Goal: Task Accomplishment & Management: Use online tool/utility

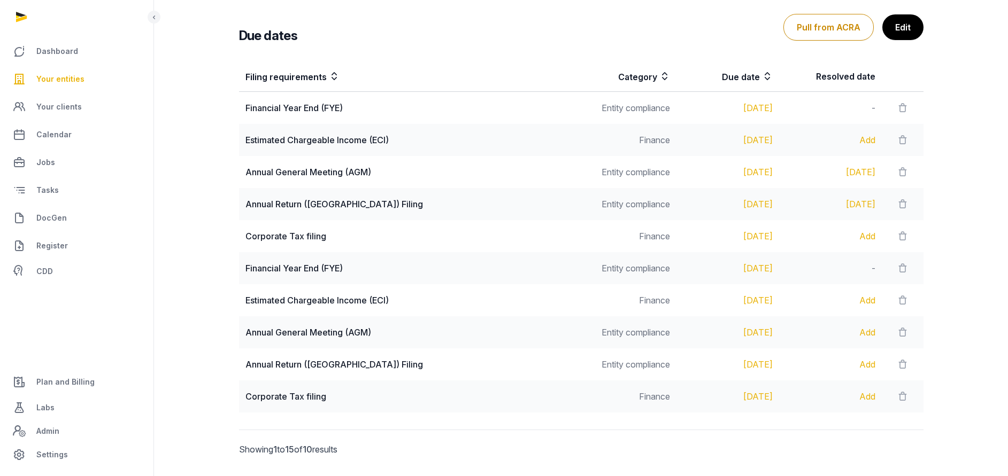
click at [67, 77] on span "Your entities" at bounding box center [60, 79] width 48 height 13
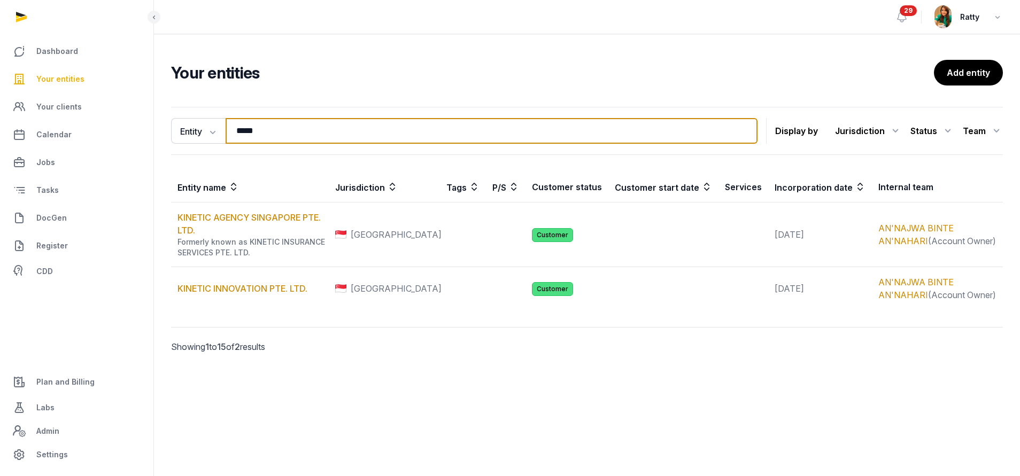
drag, startPoint x: 128, startPoint y: 137, endPoint x: -22, endPoint y: 137, distance: 150.7
click at [0, 137] on html "Dashboard Your entities Your clients Calendar Jobs Tasks DocGen Register CDD Pl…" at bounding box center [510, 238] width 1020 height 476
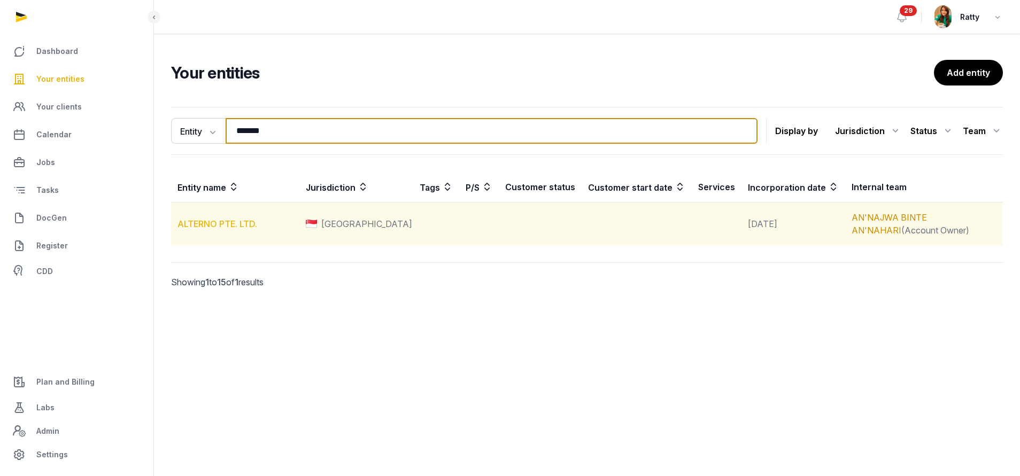
type input "*******"
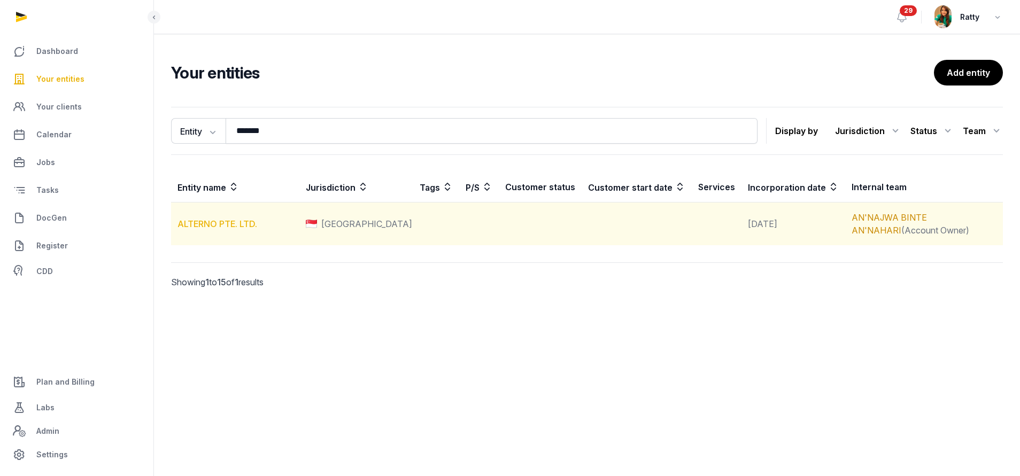
click at [237, 223] on link "ALTERNO PTE. LTD." at bounding box center [217, 224] width 80 height 11
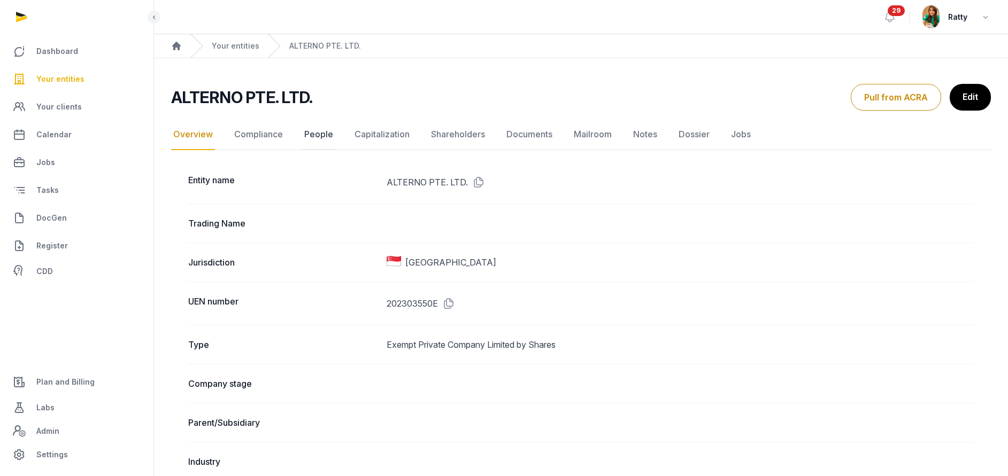
click at [306, 126] on link "People" at bounding box center [318, 134] width 33 height 31
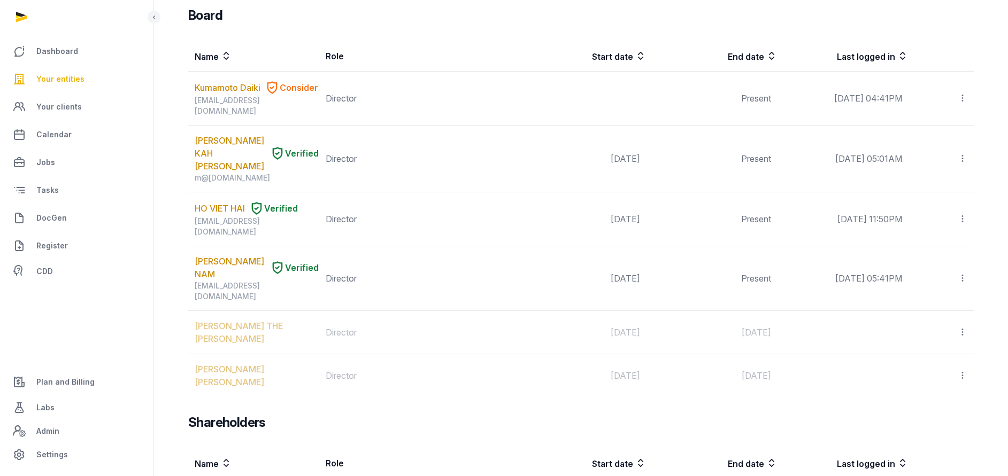
scroll to position [962, 0]
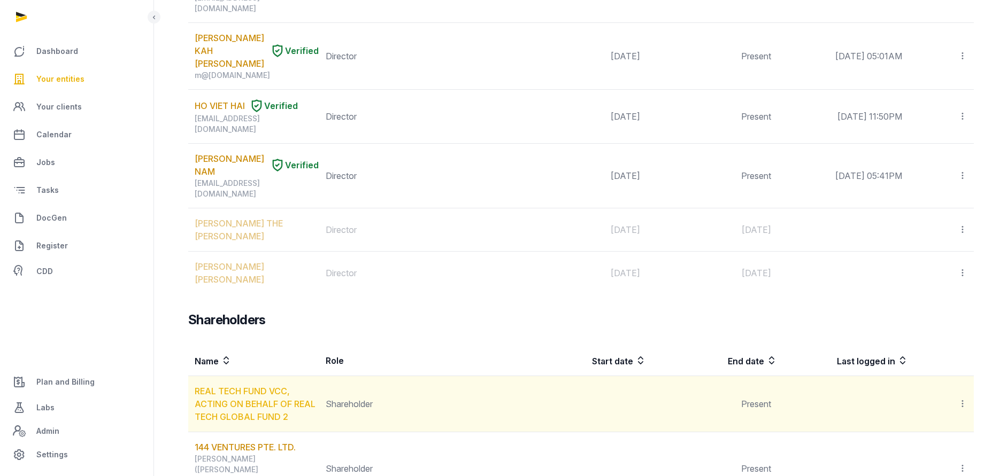
click at [252, 386] on link "REAL TECH FUND VCC, ACTING ON BEHALF OF REAL TECH GLOBAL FUND 2" at bounding box center [255, 404] width 121 height 36
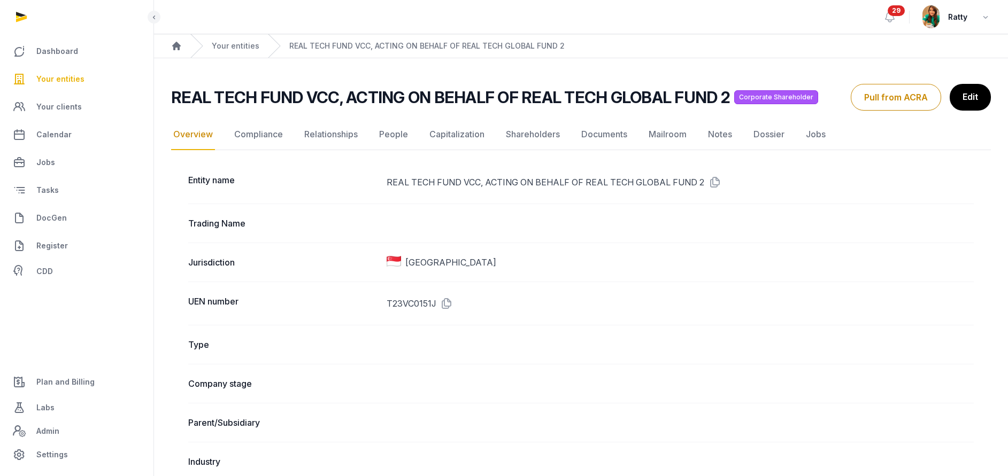
click at [967, 97] on link "Edit" at bounding box center [969, 97] width 41 height 27
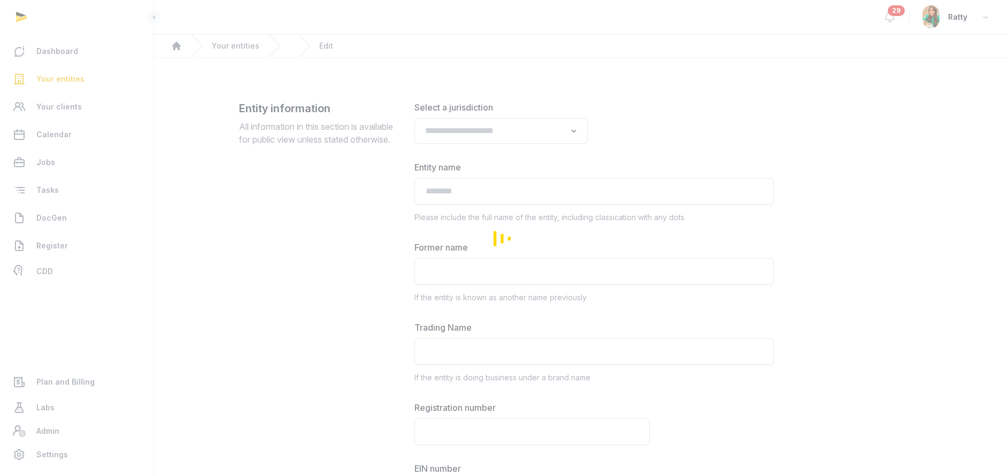
type input "**********"
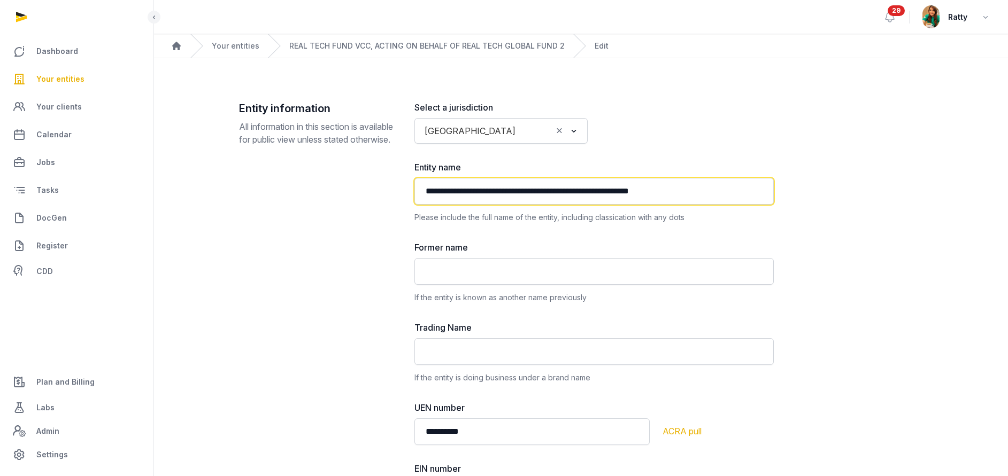
drag, startPoint x: 522, startPoint y: 192, endPoint x: 830, endPoint y: 181, distance: 308.1
type input "**********"
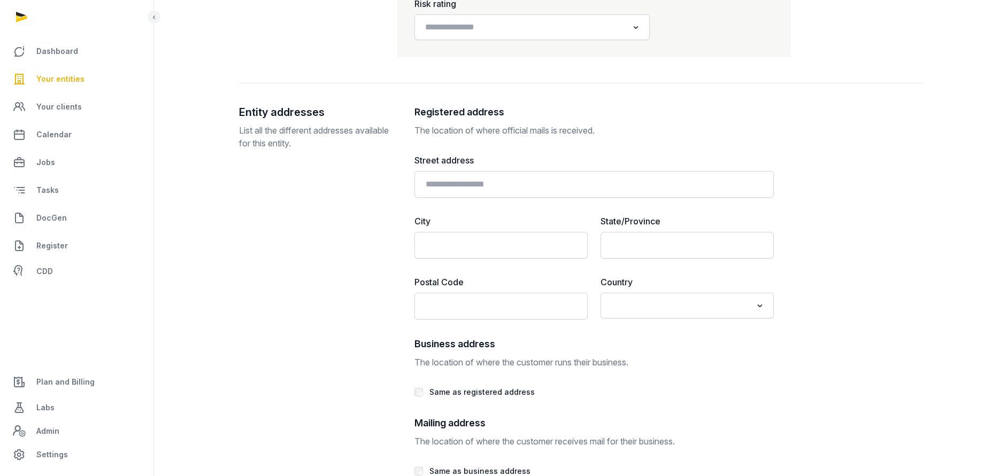
scroll to position [1952, 0]
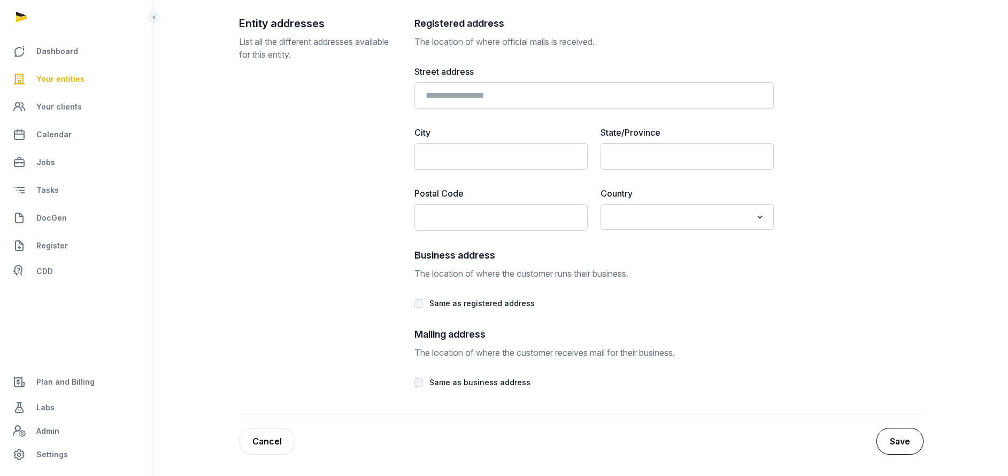
click at [899, 444] on button "Save" at bounding box center [899, 441] width 47 height 27
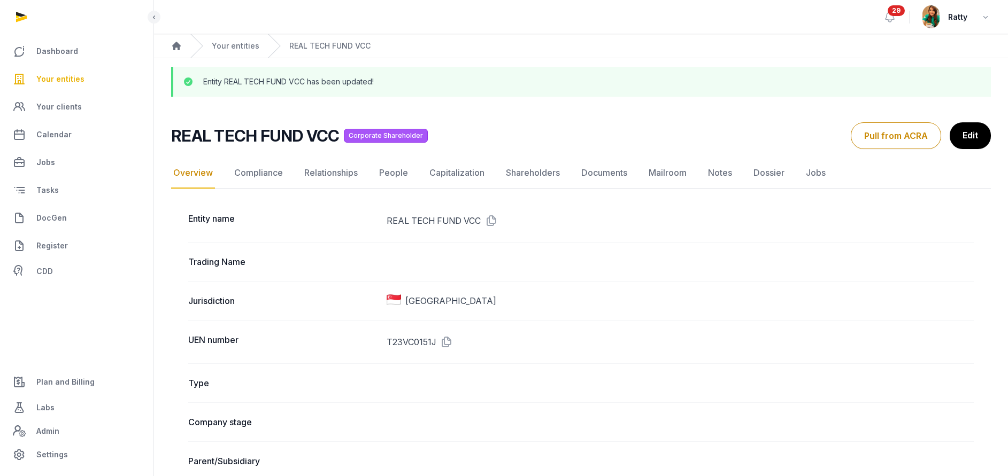
drag, startPoint x: 979, startPoint y: 132, endPoint x: 968, endPoint y: 140, distance: 14.2
click at [979, 132] on link "Edit" at bounding box center [969, 135] width 41 height 27
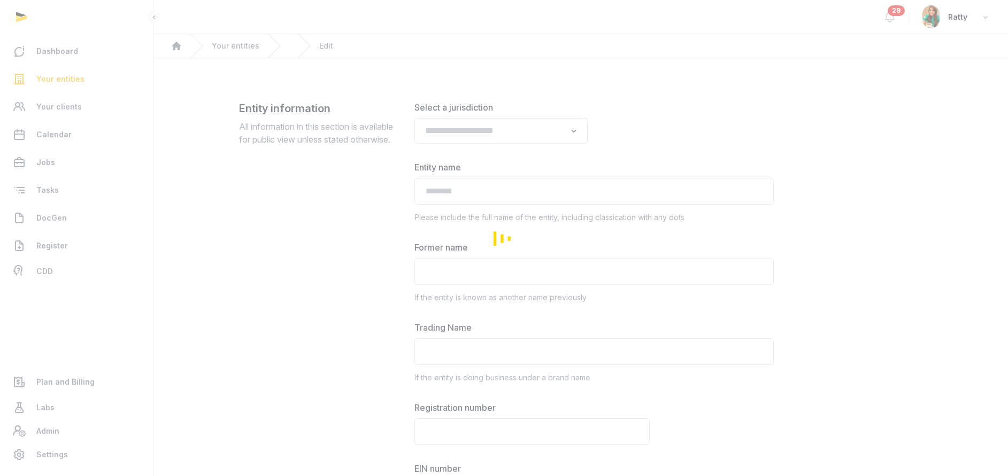
type input "**********"
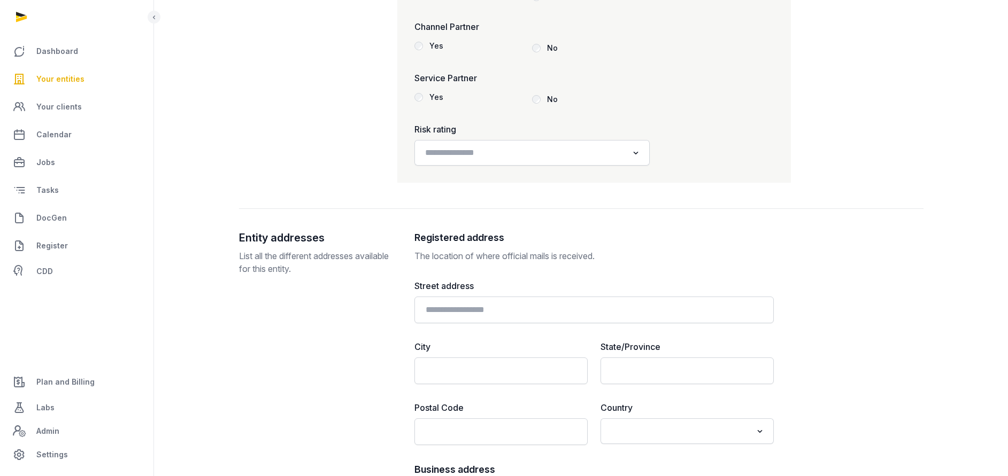
scroll to position [1844, 0]
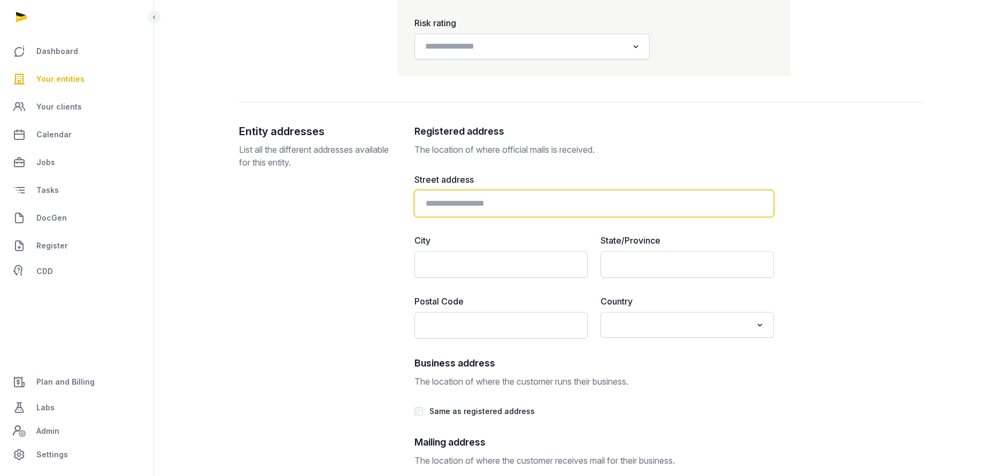
click at [461, 197] on input "text" at bounding box center [593, 203] width 359 height 27
paste input "**********"
type input "**********"
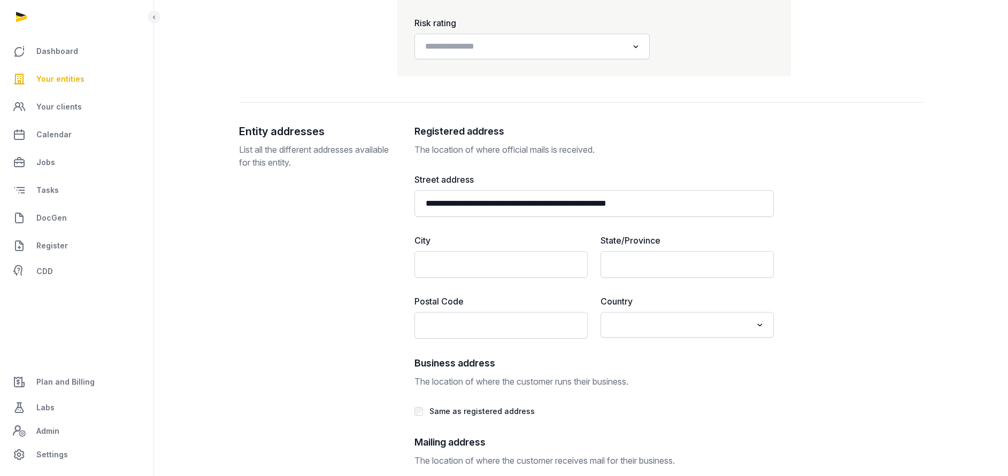
drag, startPoint x: 852, startPoint y: 229, endPoint x: 858, endPoint y: 230, distance: 6.5
click at [853, 229] on div "**********" at bounding box center [581, 323] width 684 height 399
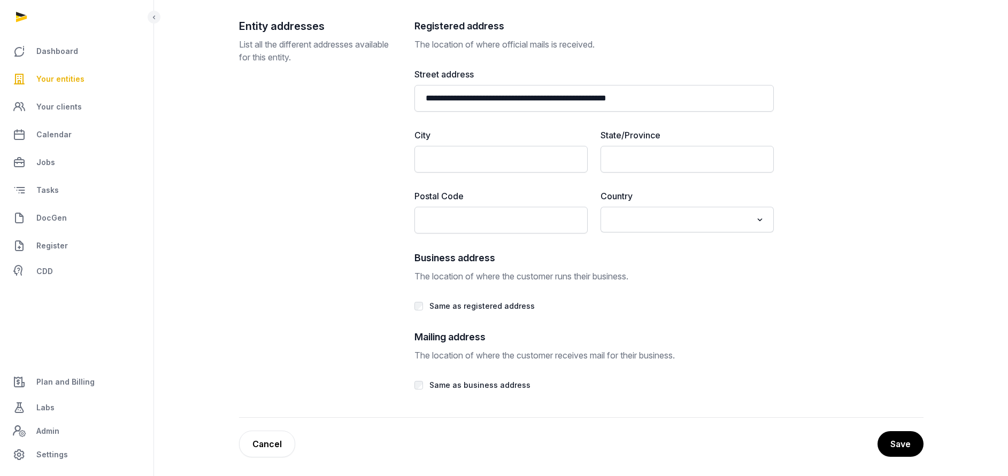
scroll to position [1952, 0]
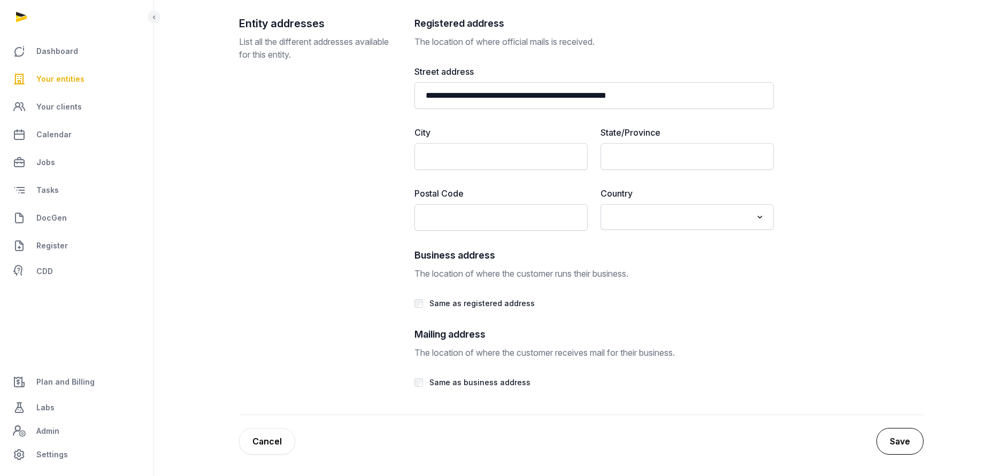
click at [900, 448] on button "Save" at bounding box center [899, 441] width 47 height 27
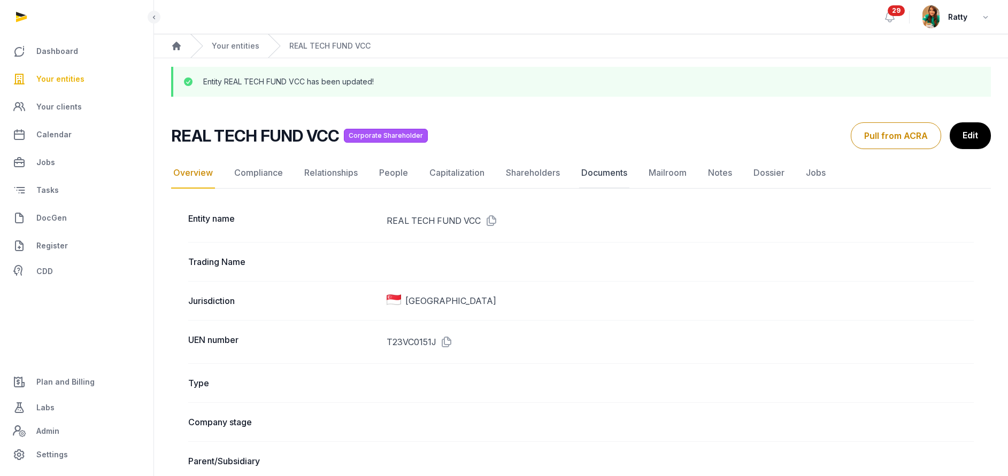
click at [601, 174] on link "Documents" at bounding box center [604, 173] width 50 height 31
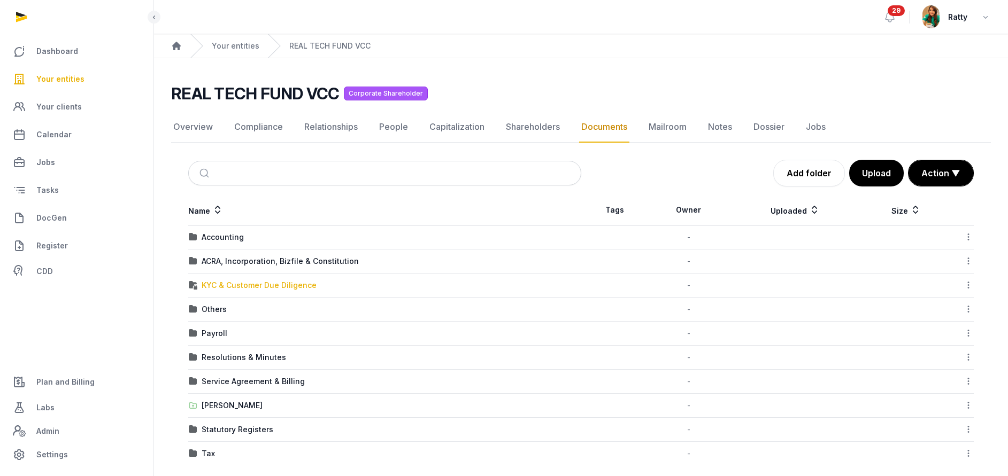
click at [226, 288] on div "KYC & Customer Due Diligence" at bounding box center [259, 285] width 115 height 11
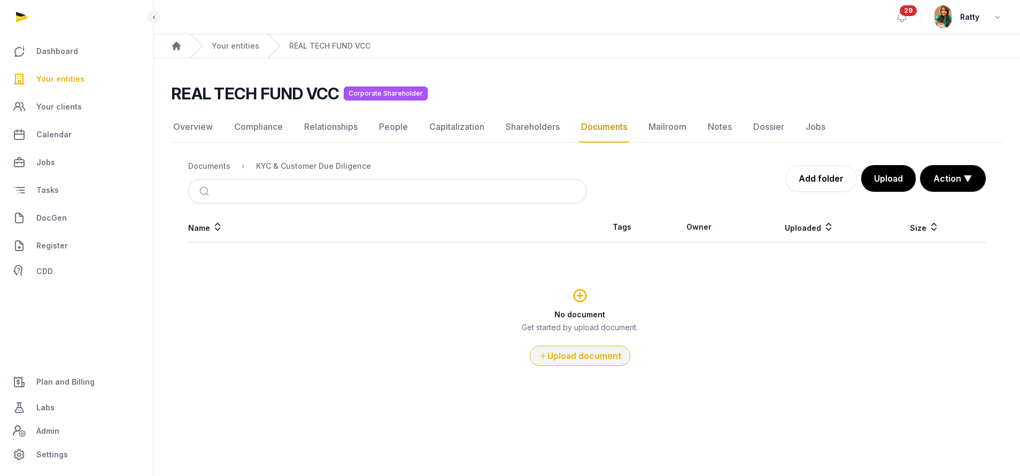
click at [578, 354] on button "Upload document" at bounding box center [580, 356] width 100 height 20
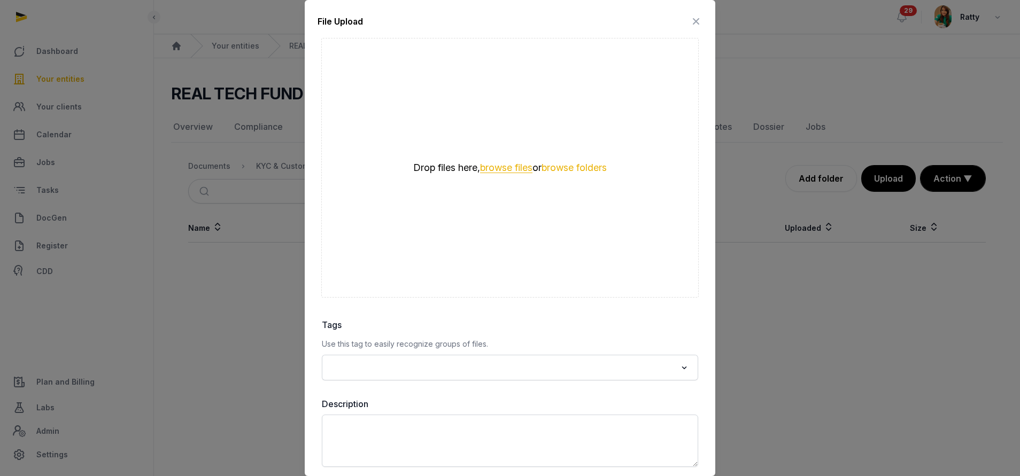
click at [499, 170] on button "browse files" at bounding box center [506, 168] width 52 height 10
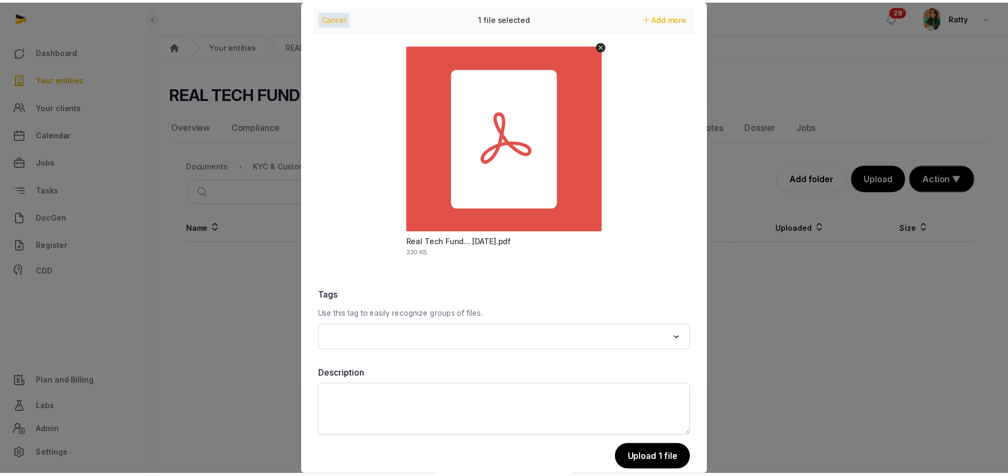
scroll to position [47, 0]
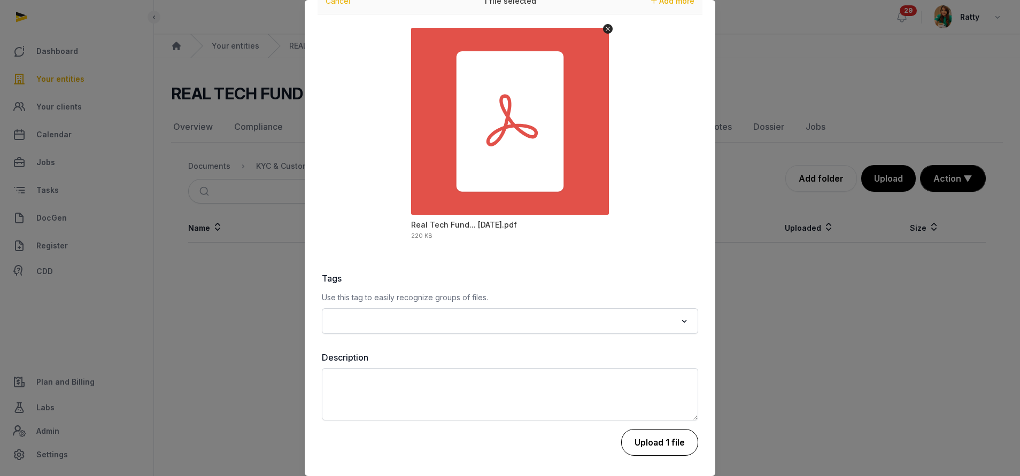
click at [645, 444] on button "Upload 1 file" at bounding box center [659, 442] width 77 height 27
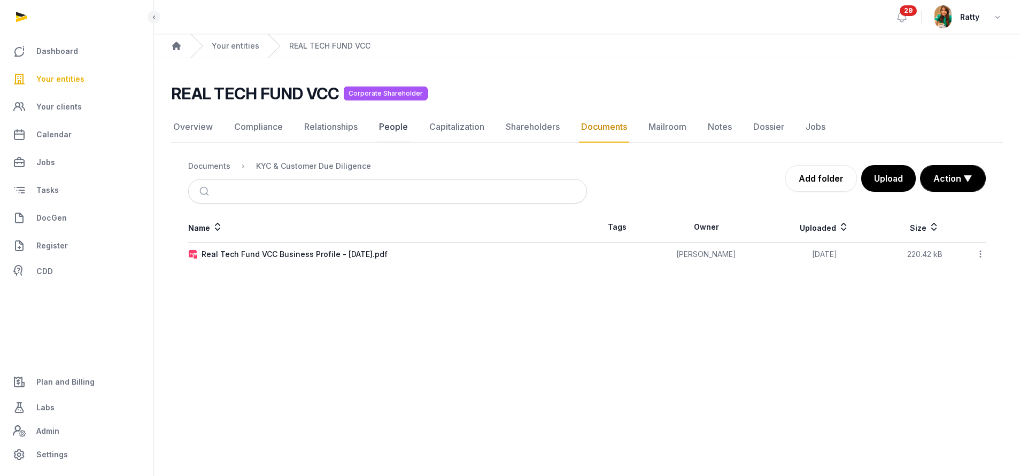
click at [396, 127] on link "People" at bounding box center [393, 127] width 33 height 31
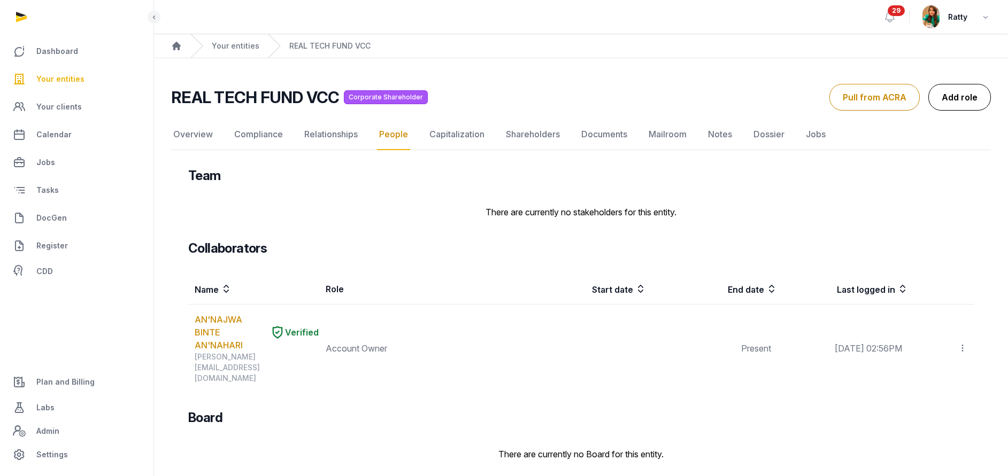
click at [957, 92] on link "Add role" at bounding box center [959, 97] width 63 height 27
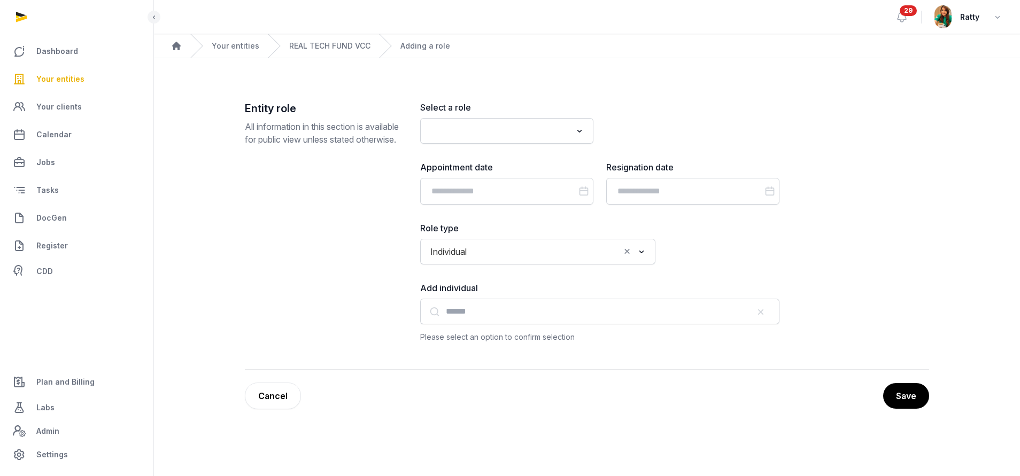
click at [448, 125] on input "Search for option" at bounding box center [499, 130] width 145 height 15
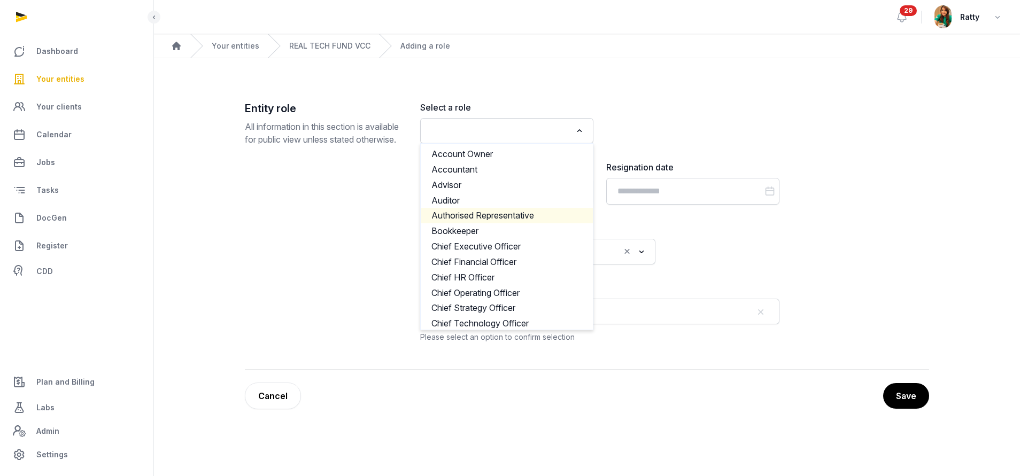
click at [485, 216] on li "Authorised Representative" at bounding box center [507, 216] width 172 height 16
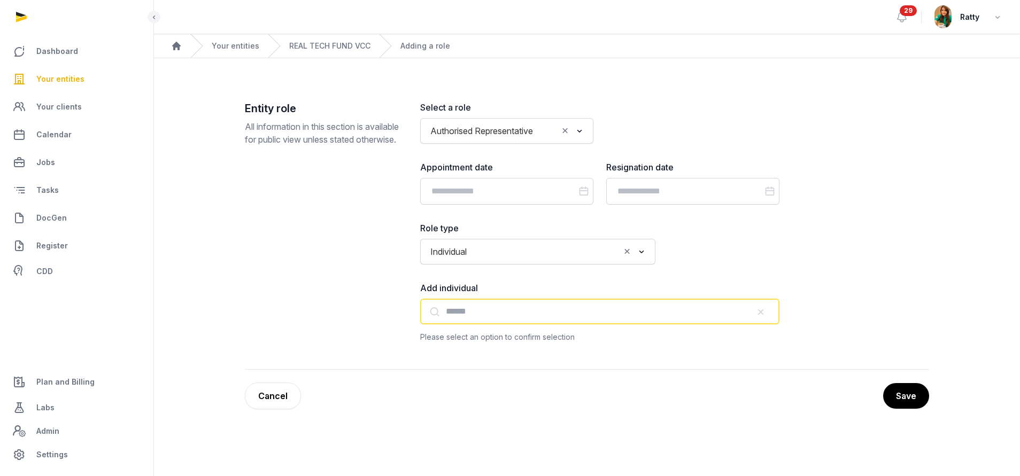
click at [458, 312] on input "text" at bounding box center [599, 312] width 359 height 26
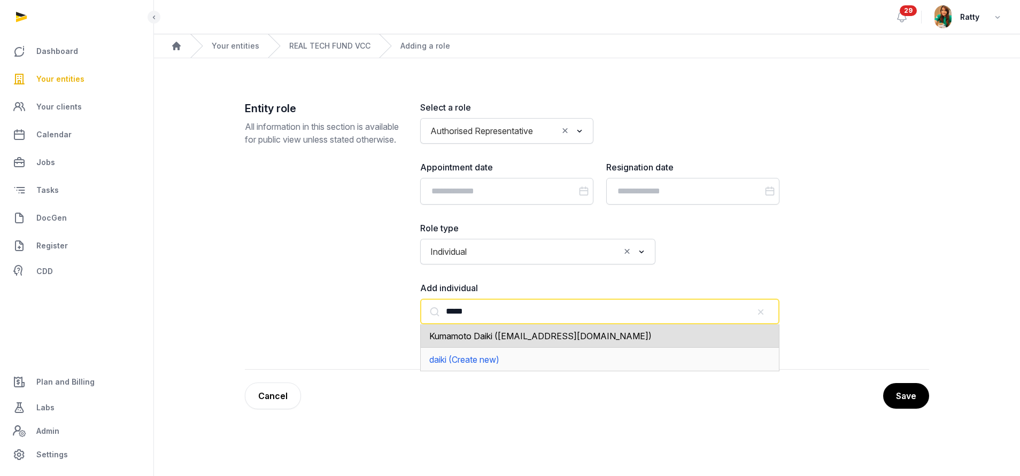
click at [540, 342] on div "Kumamoto Daiki ([EMAIL_ADDRESS][DOMAIN_NAME])" at bounding box center [599, 336] width 359 height 24
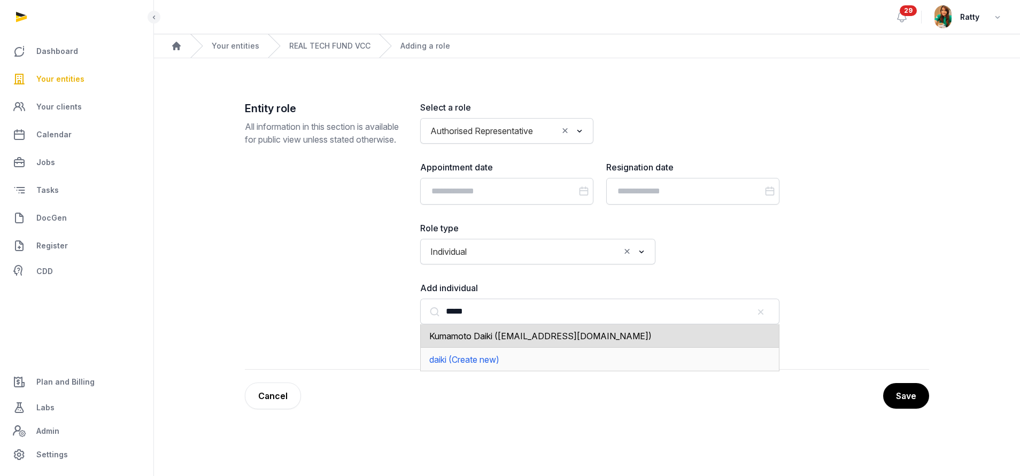
type input "**********"
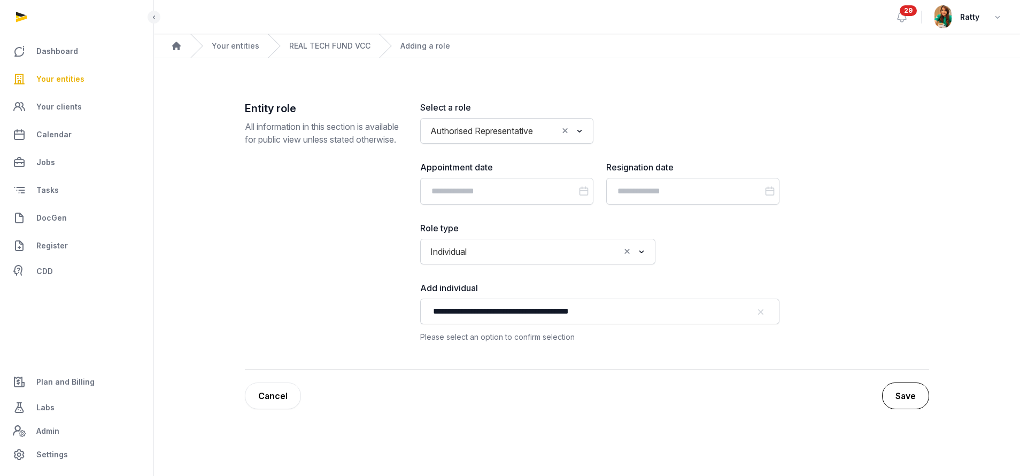
click at [917, 400] on button "Save" at bounding box center [905, 396] width 47 height 27
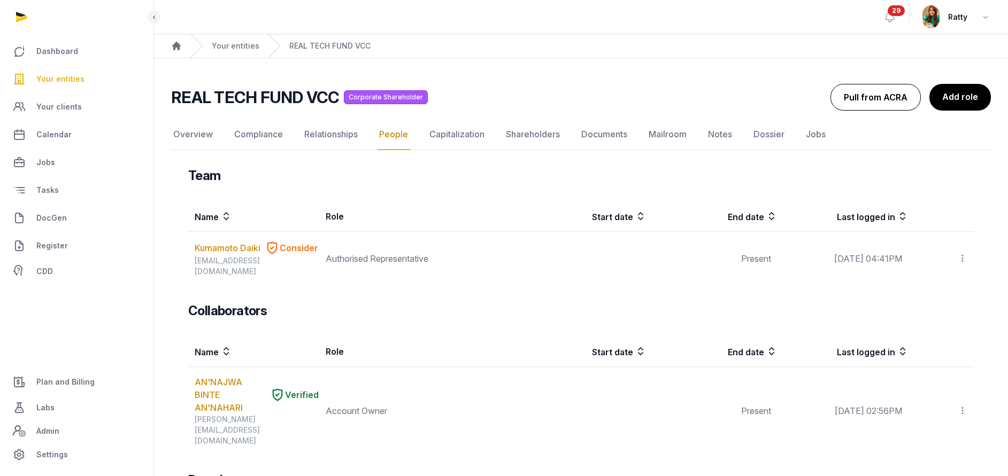
click at [847, 98] on button "Pull from ACRA" at bounding box center [875, 97] width 90 height 27
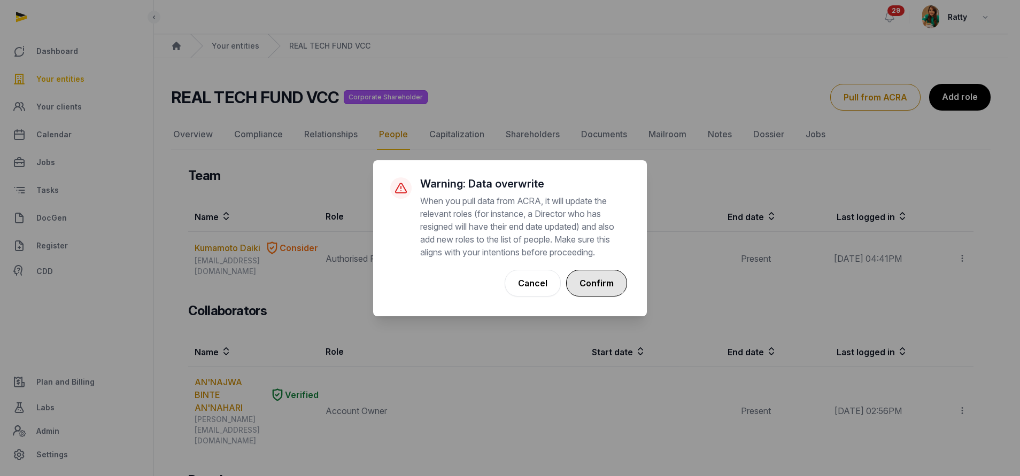
click at [579, 282] on button "Confirm" at bounding box center [596, 283] width 61 height 27
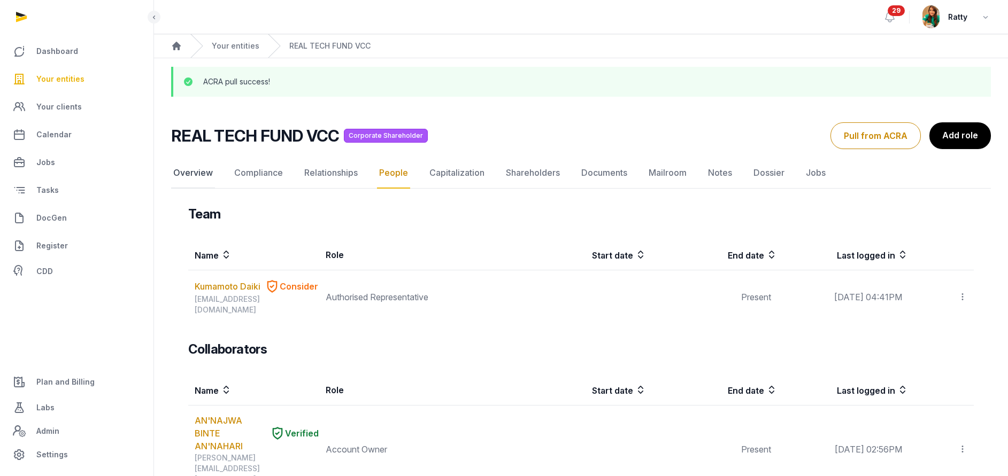
click at [194, 178] on link "Overview" at bounding box center [193, 173] width 44 height 31
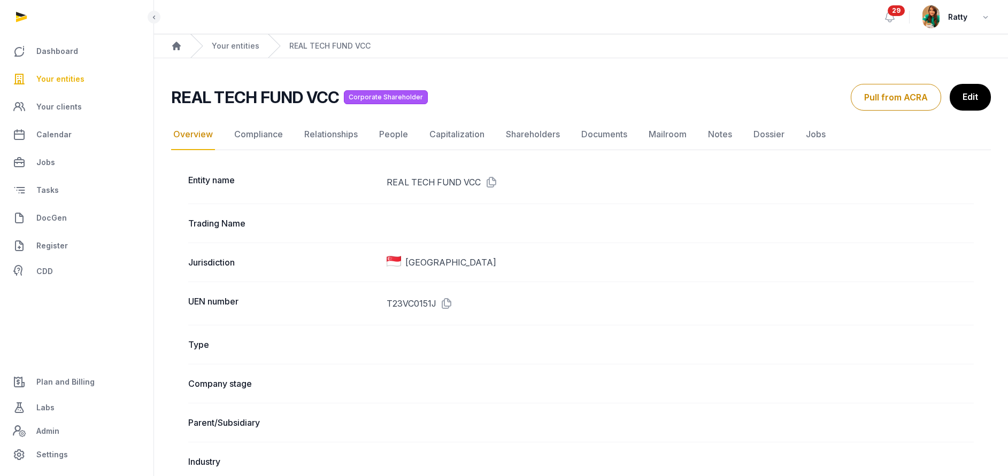
click at [902, 96] on button "Pull from ACRA" at bounding box center [895, 97] width 90 height 27
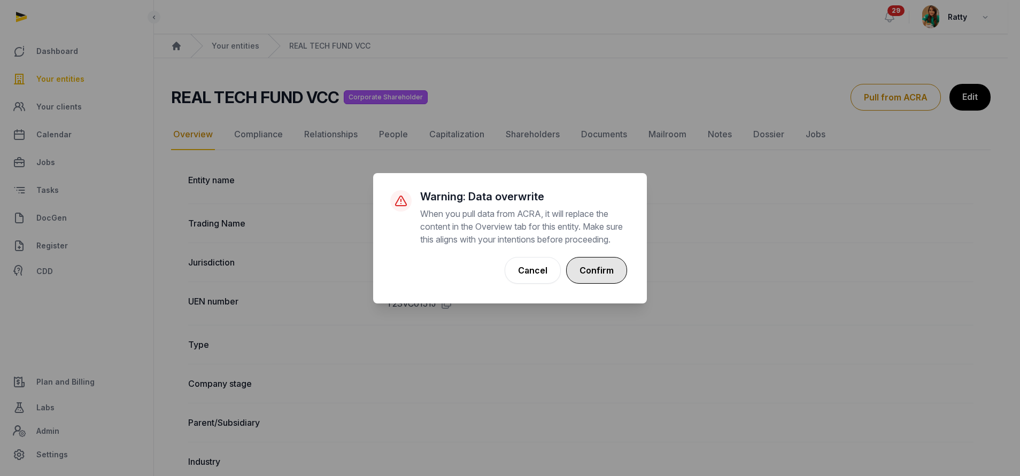
click at [613, 275] on button "Confirm" at bounding box center [596, 270] width 61 height 27
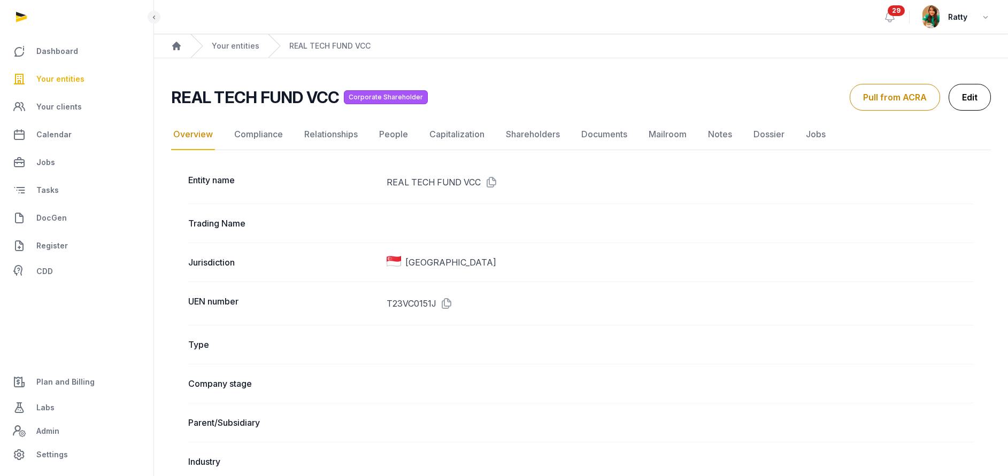
click at [974, 100] on link "Edit" at bounding box center [969, 97] width 42 height 27
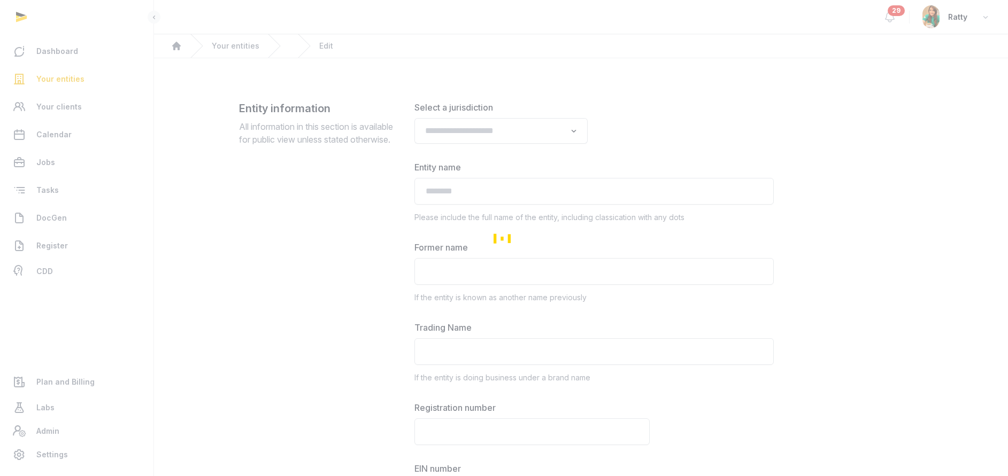
type input "**********"
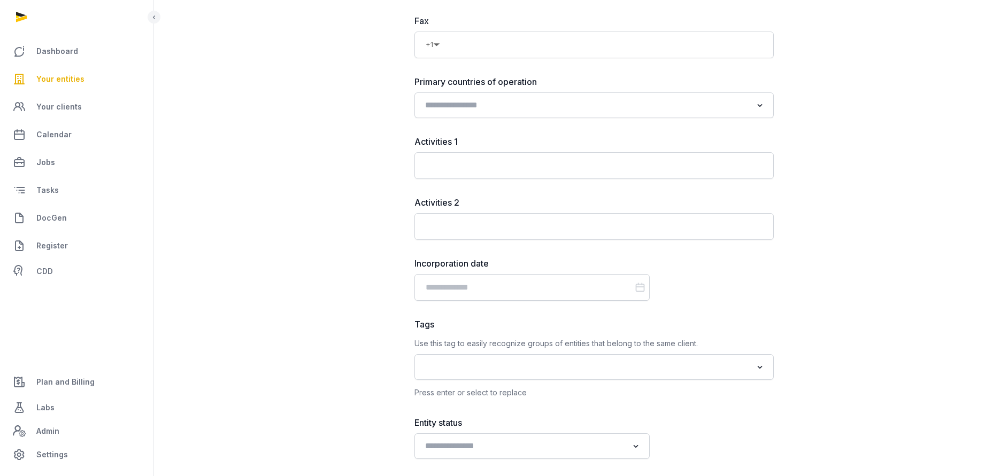
scroll to position [1042, 0]
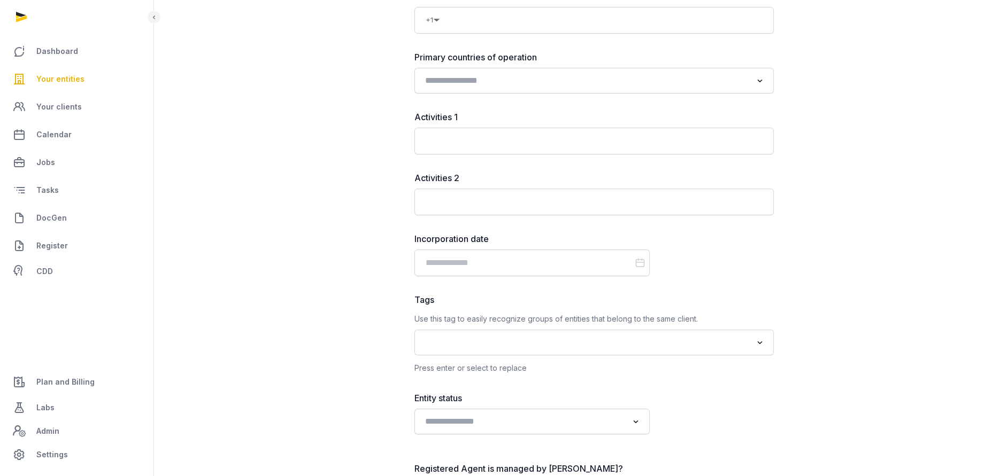
click at [472, 247] on div "Incorporation date" at bounding box center [531, 255] width 235 height 44
click at [474, 266] on input "Datepicker input" at bounding box center [531, 263] width 235 height 27
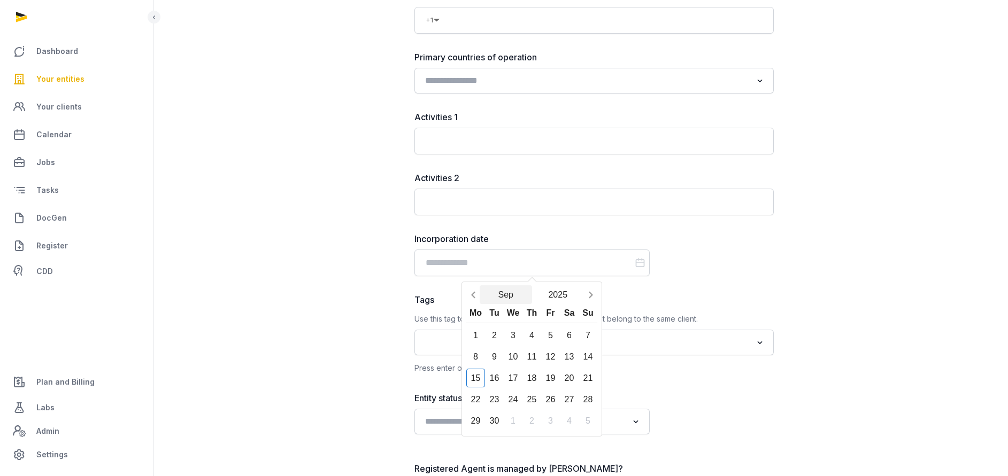
click at [509, 298] on button "Sep" at bounding box center [505, 294] width 52 height 19
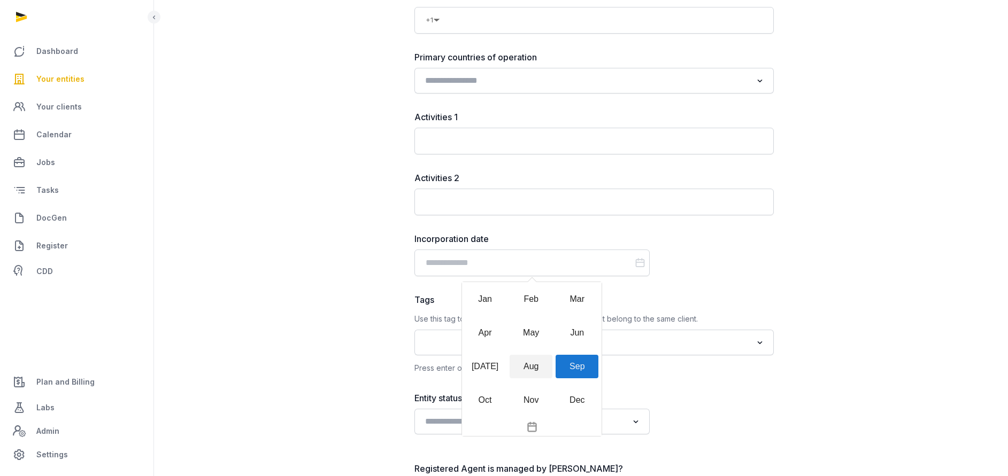
click at [537, 367] on div "Aug" at bounding box center [530, 367] width 43 height 24
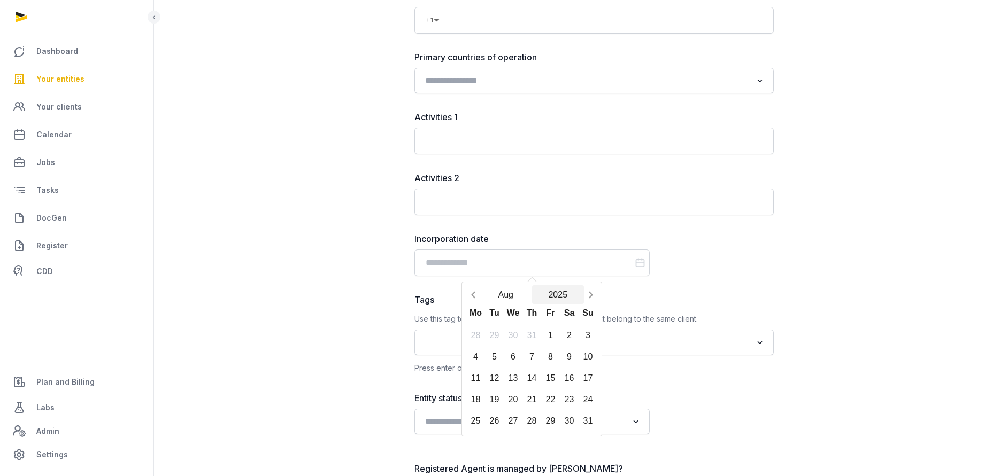
click at [560, 297] on button "2025" at bounding box center [558, 294] width 52 height 19
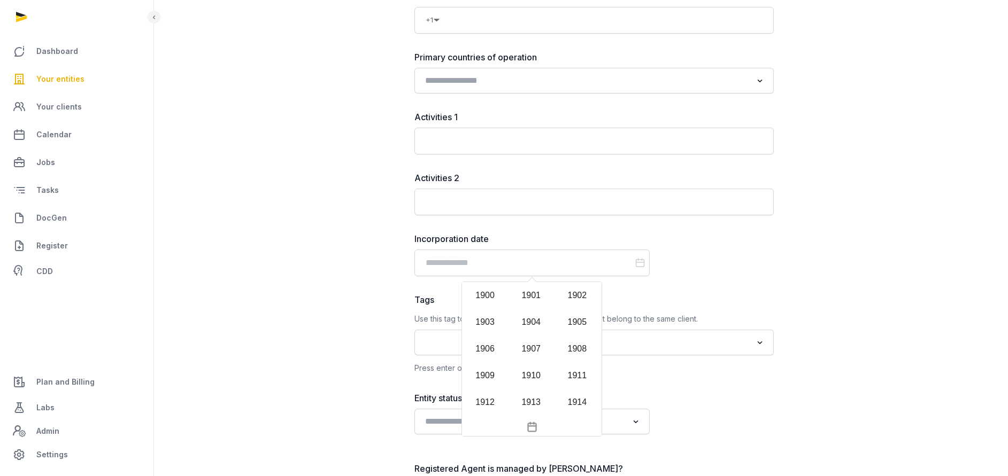
scroll to position [1037, 0]
click at [484, 358] on div "2023" at bounding box center [484, 355] width 43 height 24
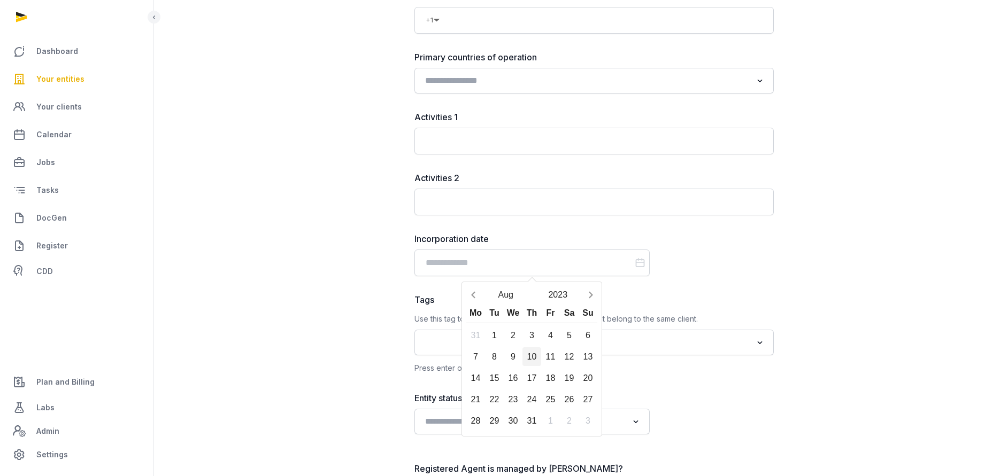
click at [532, 352] on div "10" at bounding box center [531, 356] width 19 height 19
type input "**********"
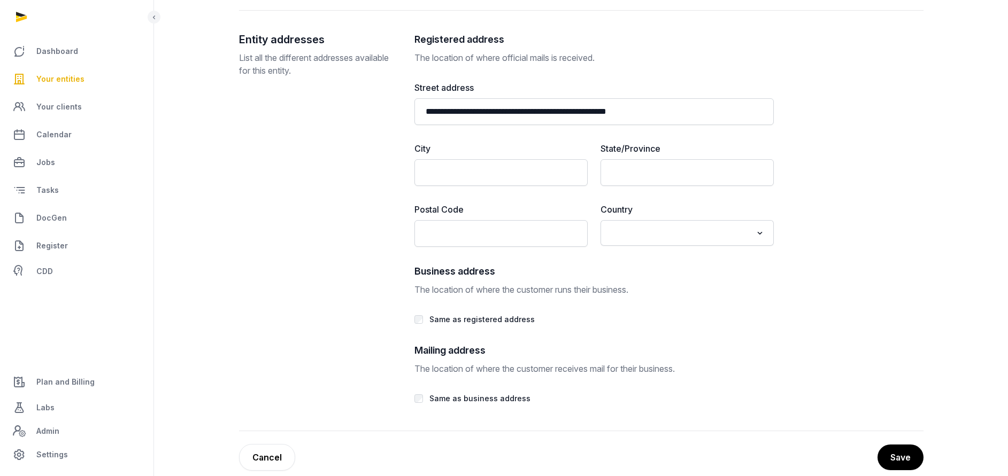
scroll to position [1952, 0]
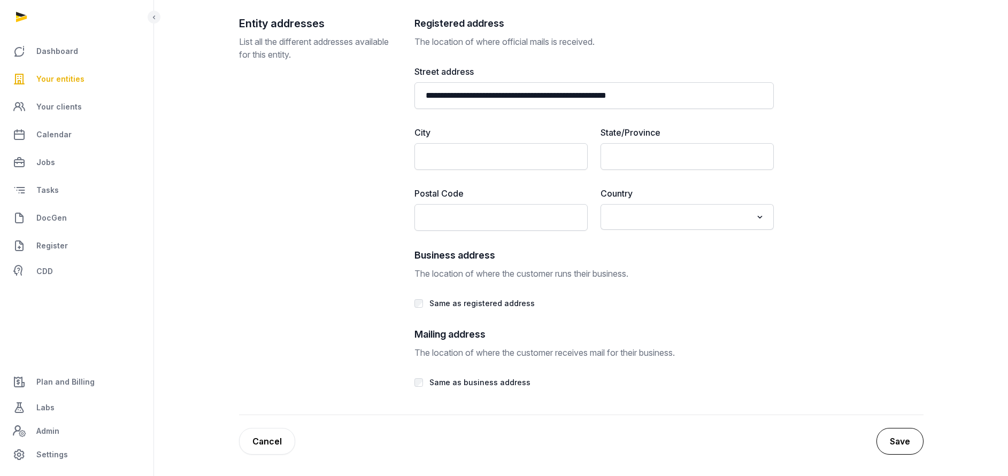
click at [906, 429] on button "Save" at bounding box center [899, 441] width 47 height 27
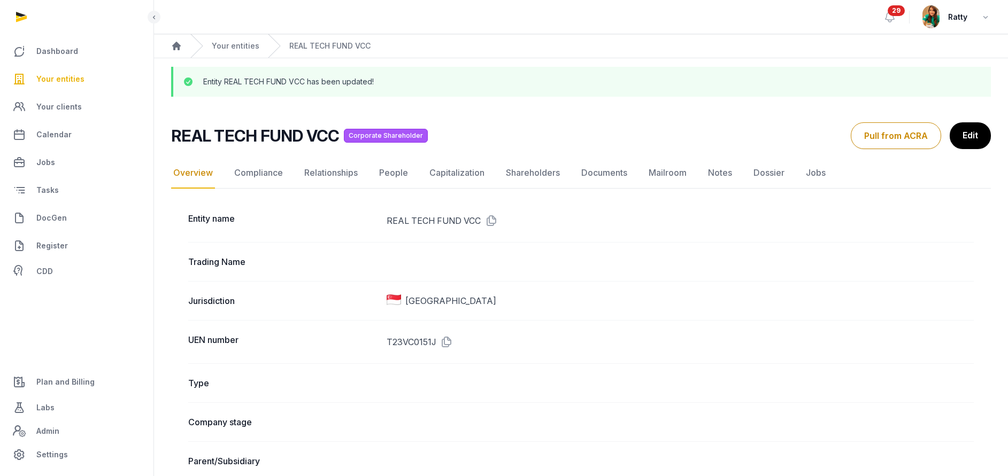
click at [781, 274] on div "Trading Name" at bounding box center [580, 261] width 785 height 39
click at [396, 176] on link "People" at bounding box center [393, 173] width 33 height 31
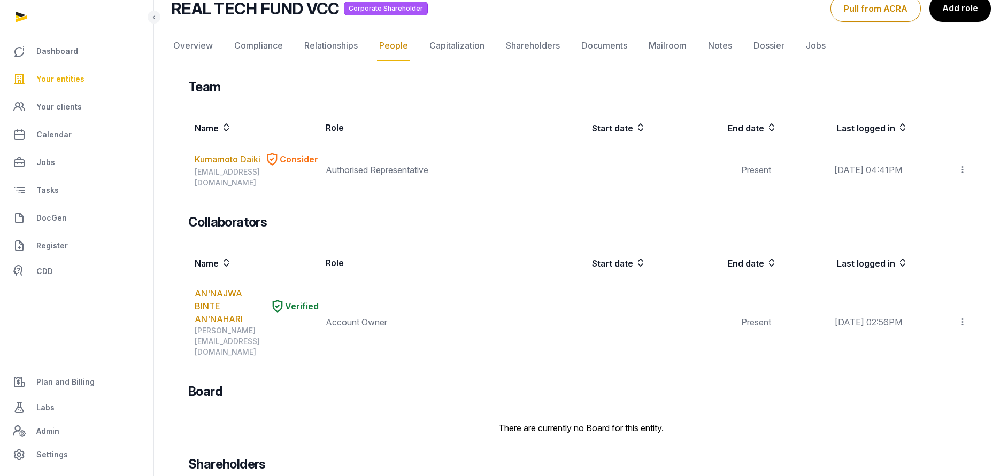
scroll to position [113, 0]
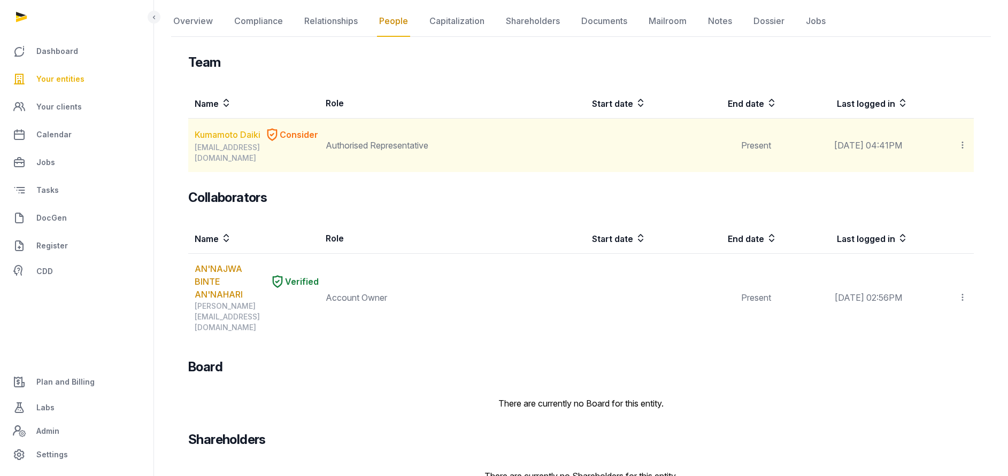
click at [235, 140] on link "Kumamoto Daiki" at bounding box center [228, 134] width 66 height 13
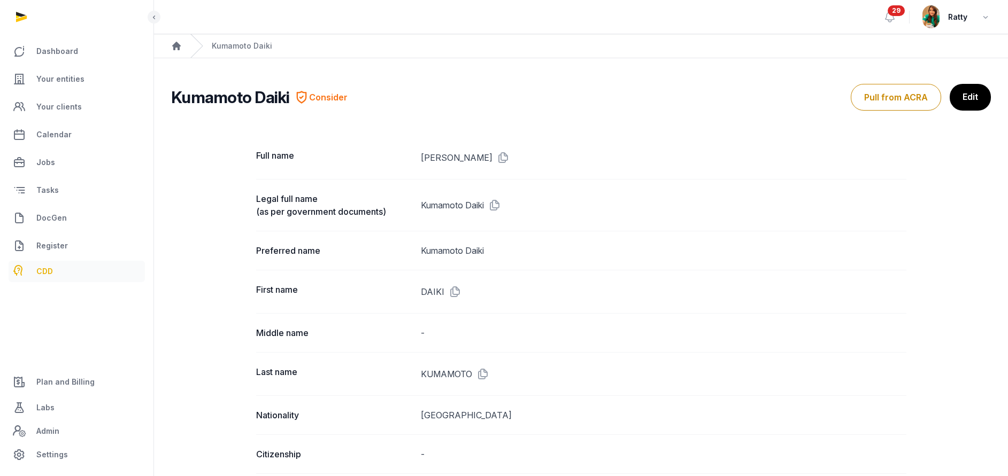
click at [43, 271] on span "CDD" at bounding box center [44, 271] width 17 height 13
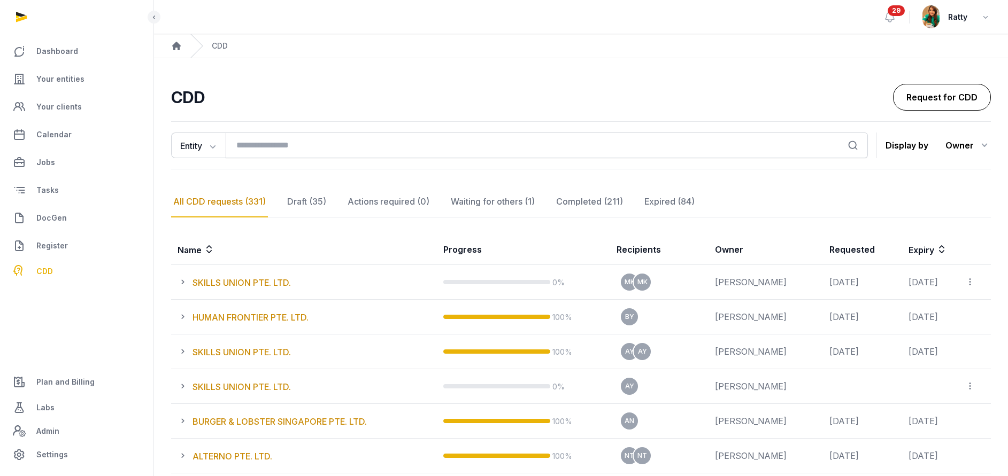
click at [968, 95] on link "Request for CDD" at bounding box center [942, 97] width 98 height 27
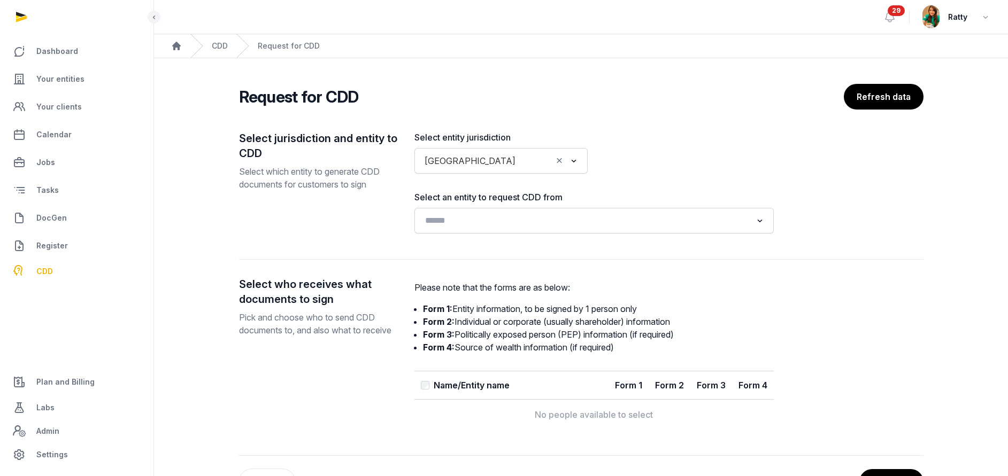
click at [474, 210] on div "Loading..." at bounding box center [593, 221] width 359 height 26
click at [471, 221] on input "Search for option" at bounding box center [586, 220] width 331 height 15
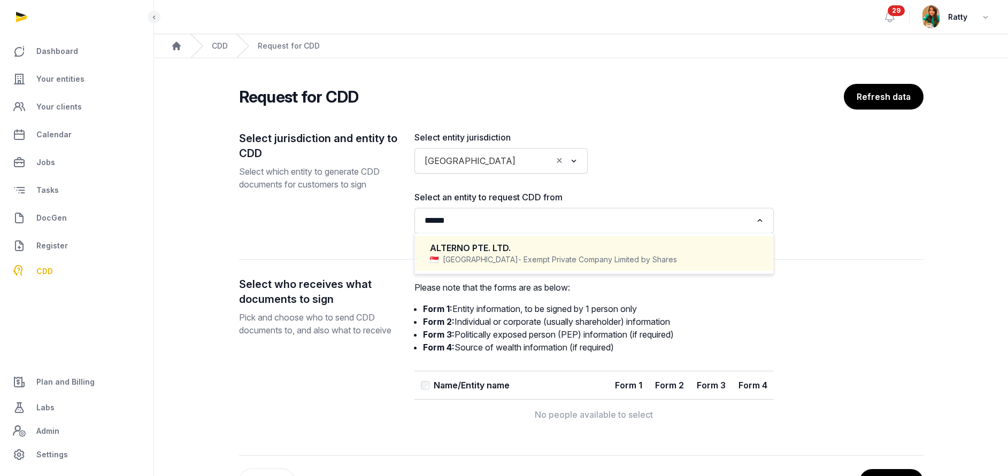
click at [518, 255] on span "- Exempt Private Company Limited by Shares" at bounding box center [597, 259] width 159 height 11
type input "******"
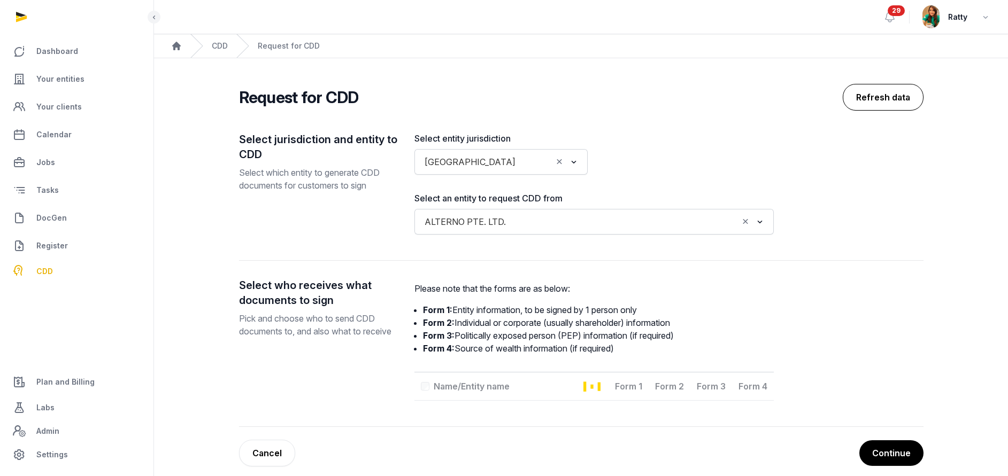
click at [886, 100] on button "Refresh data" at bounding box center [882, 97] width 81 height 27
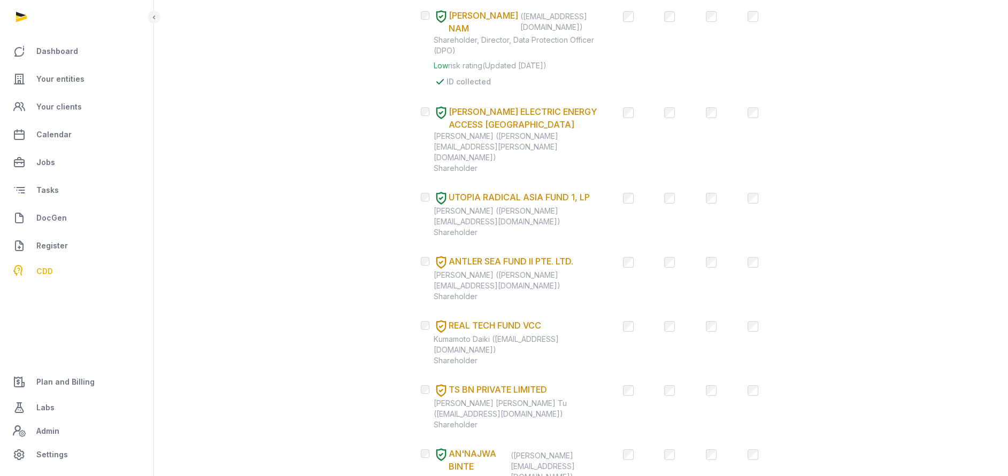
scroll to position [813, 0]
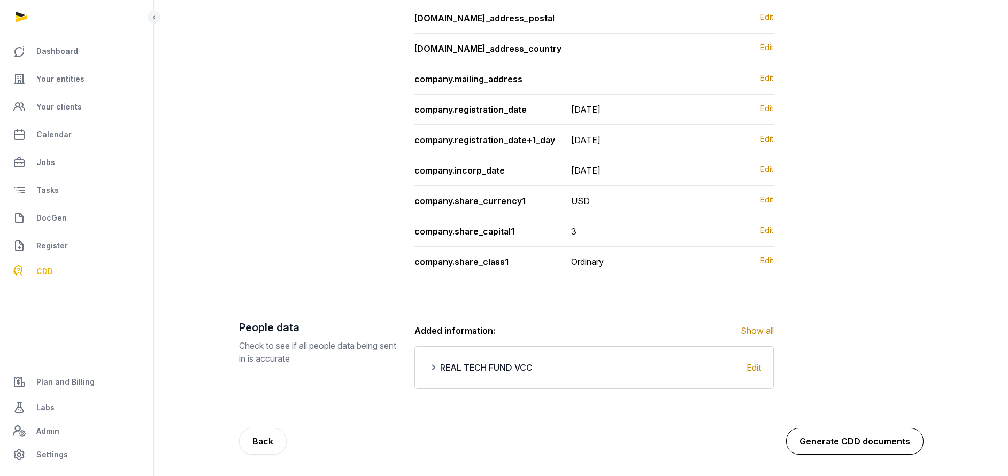
click at [848, 439] on button "Generate CDD documents" at bounding box center [854, 441] width 137 height 27
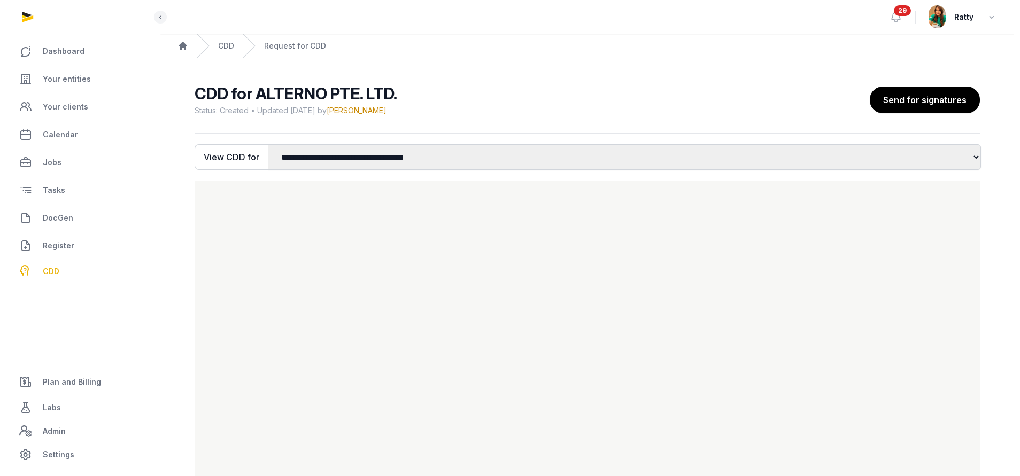
scroll to position [83, 0]
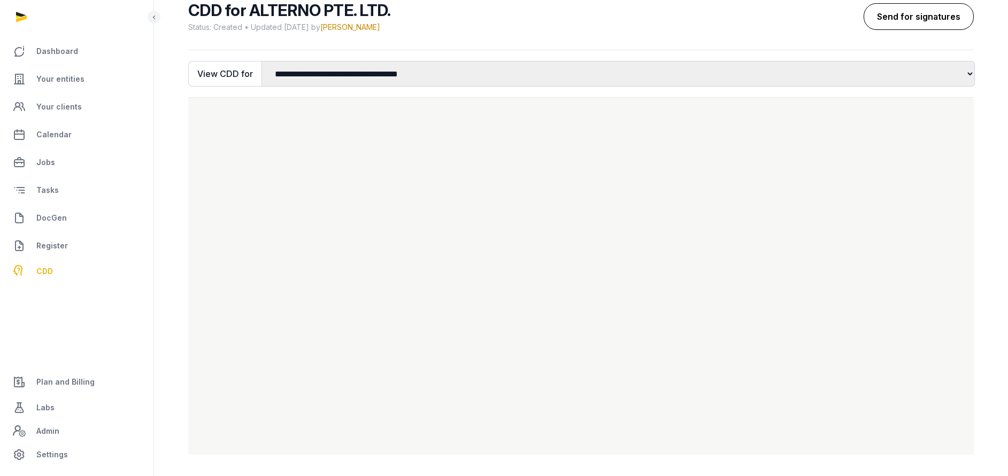
click at [917, 17] on button "Send for signatures" at bounding box center [918, 16] width 110 height 27
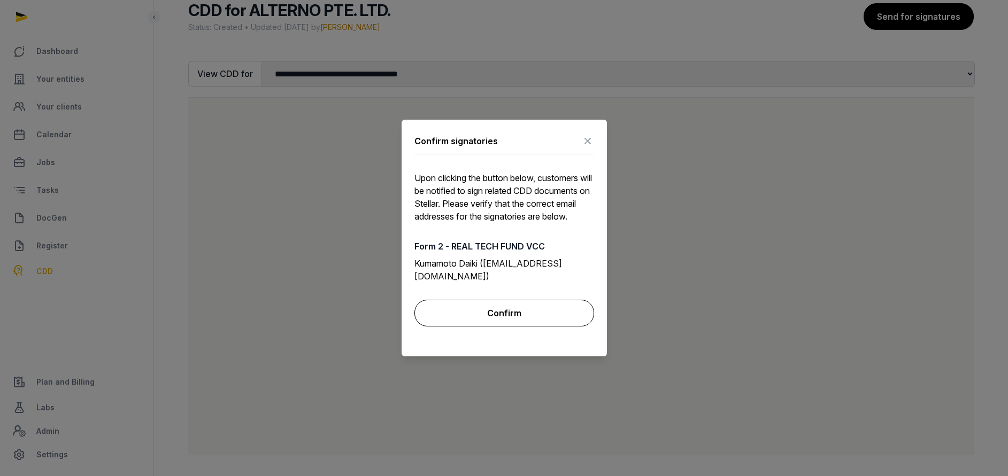
click at [533, 317] on button "Confirm" at bounding box center [504, 313] width 180 height 27
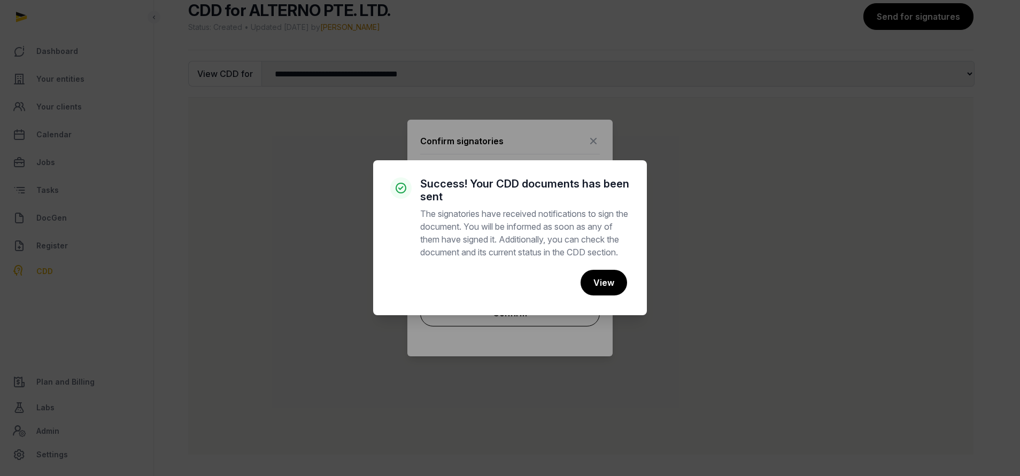
click at [533, 315] on div "× Success! Your CDD documents has been sent The signatories have received notif…" at bounding box center [510, 237] width 274 height 155
click at [517, 313] on div "× Success! Your CDD documents has been sent The signatories have received notif…" at bounding box center [510, 237] width 274 height 155
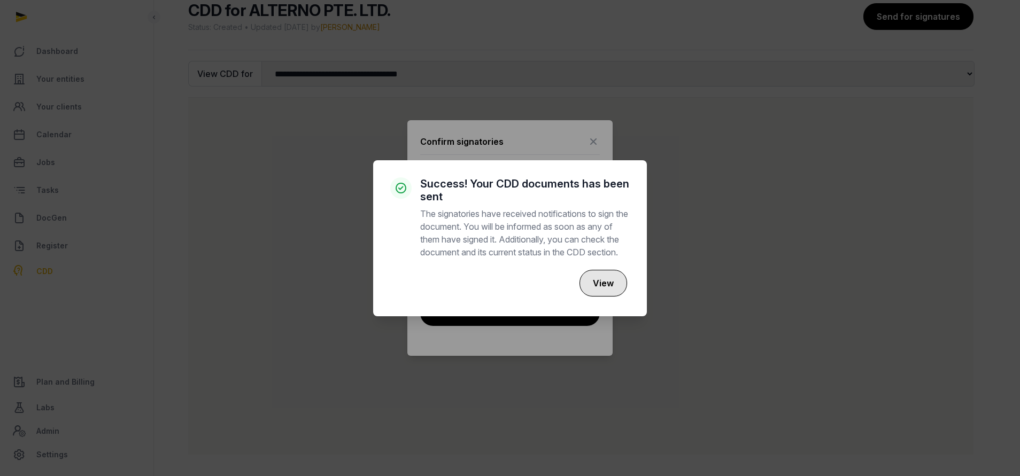
click at [594, 291] on button "View" at bounding box center [603, 283] width 48 height 27
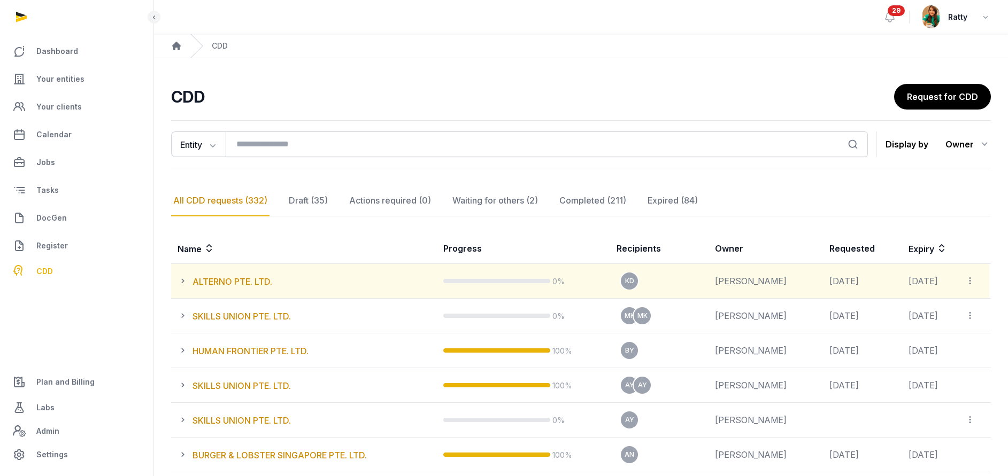
click at [968, 279] on icon at bounding box center [970, 280] width 10 height 11
click at [928, 308] on span "View all CDD links" at bounding box center [937, 310] width 69 height 11
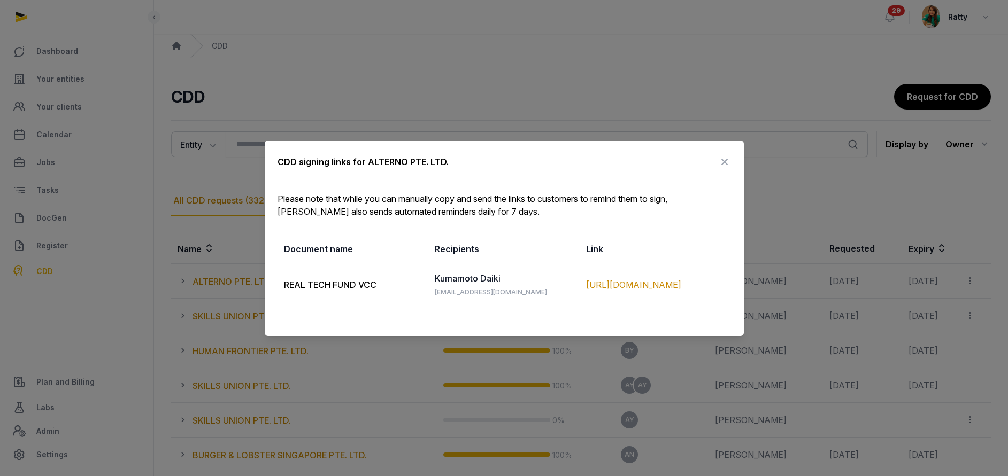
click at [725, 163] on icon at bounding box center [724, 161] width 13 height 17
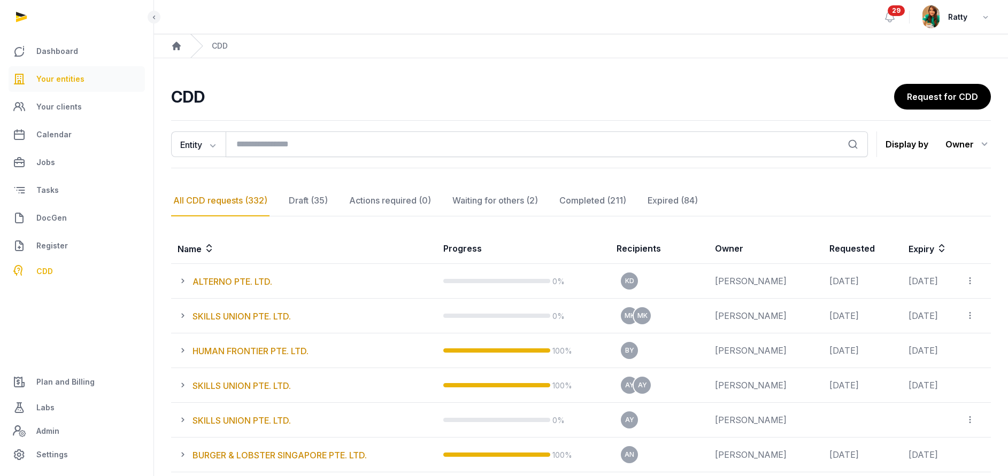
click at [46, 83] on span "Your entities" at bounding box center [60, 79] width 48 height 13
click at [61, 83] on span "Your entities" at bounding box center [60, 79] width 48 height 13
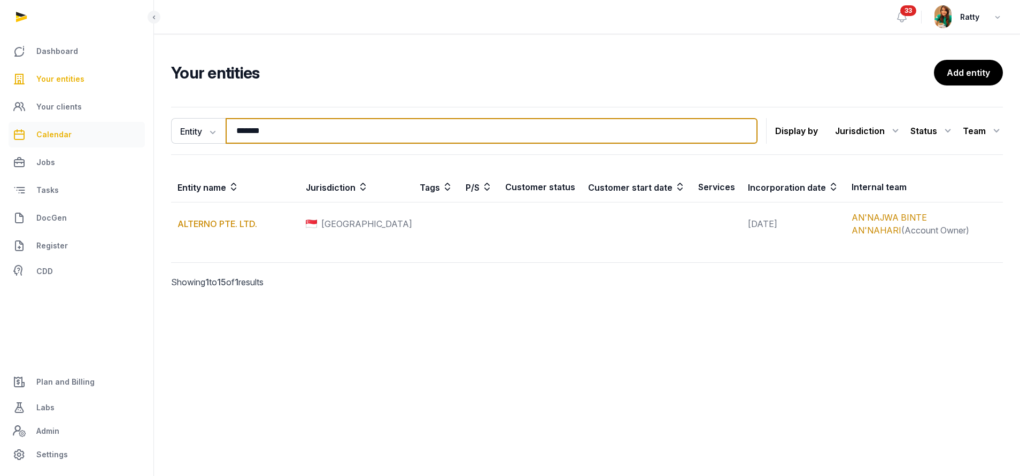
drag, startPoint x: 307, startPoint y: 123, endPoint x: 105, endPoint y: 123, distance: 201.5
click at [115, 123] on div "Dashboard Your entities Your clients Calendar Jobs Tasks DocGen Register CDD Pl…" at bounding box center [510, 238] width 1020 height 476
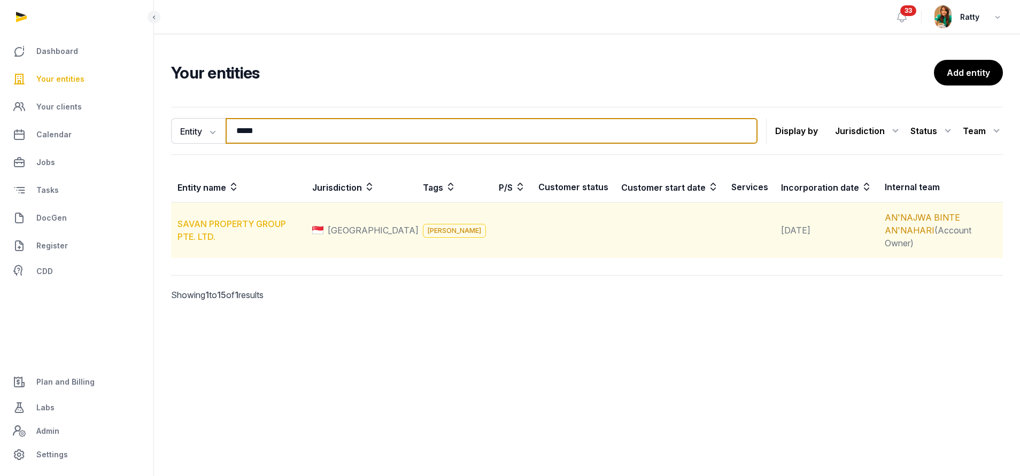
type input "*****"
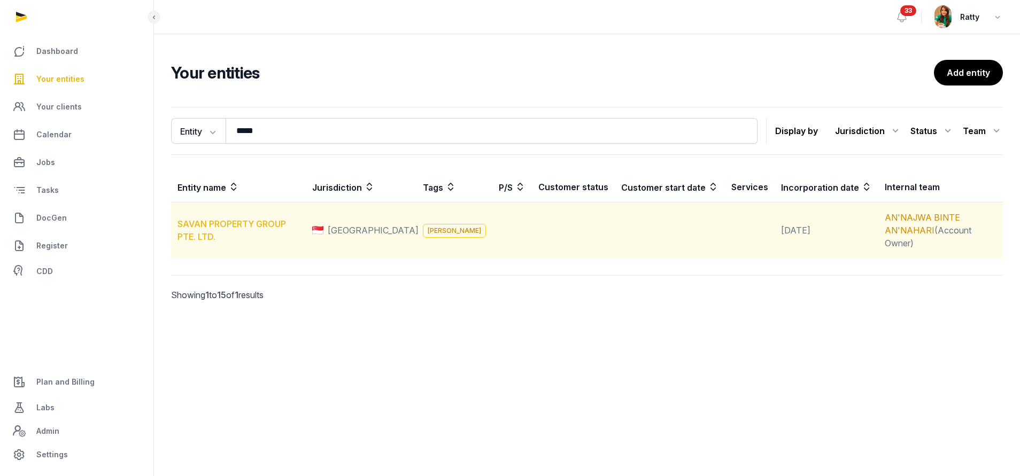
click at [227, 219] on link "SAVAN PROPERTY GROUP PTE. LTD." at bounding box center [231, 231] width 109 height 24
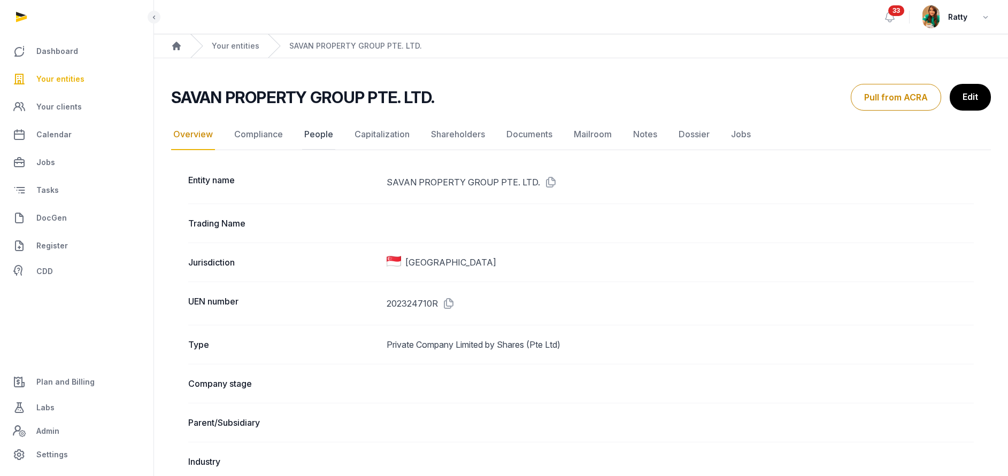
click at [324, 135] on link "People" at bounding box center [318, 134] width 33 height 31
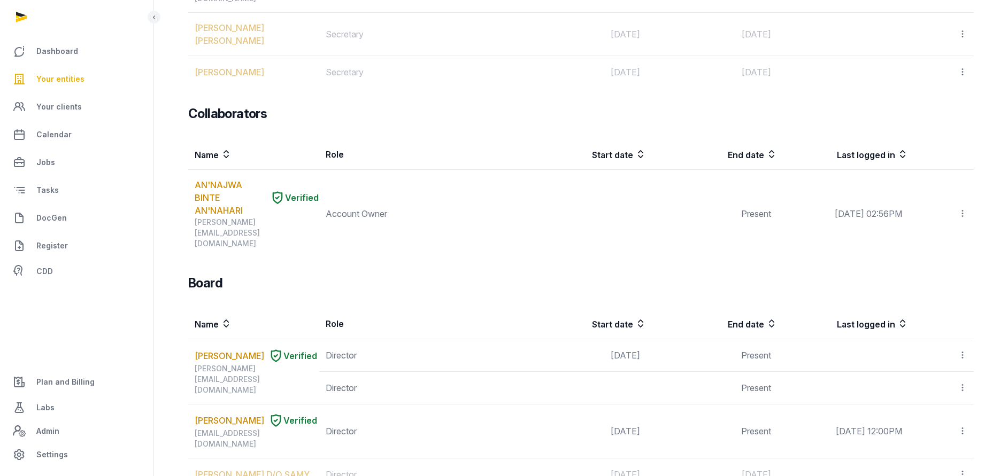
scroll to position [775, 0]
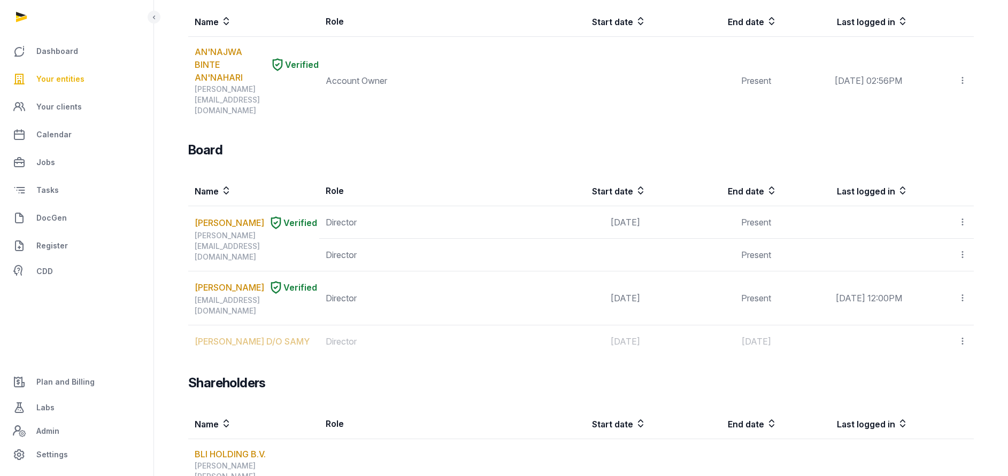
click at [201, 281] on link "[PERSON_NAME]" at bounding box center [229, 287] width 69 height 13
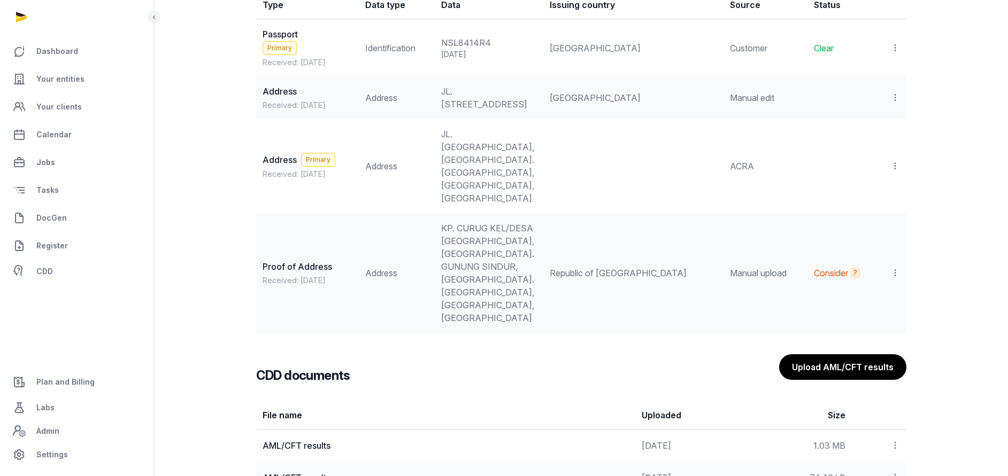
scroll to position [1095, 0]
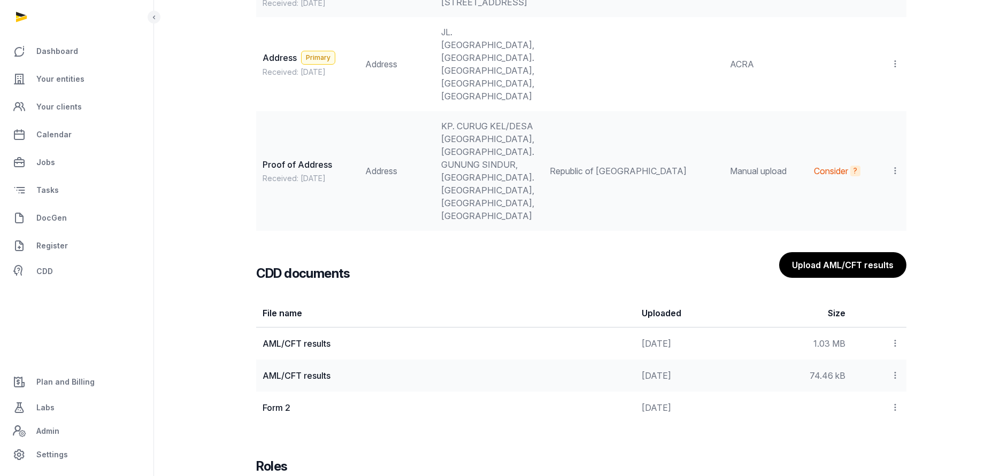
click at [894, 165] on icon at bounding box center [895, 170] width 10 height 11
click at [872, 195] on span "View" at bounding box center [879, 200] width 19 height 11
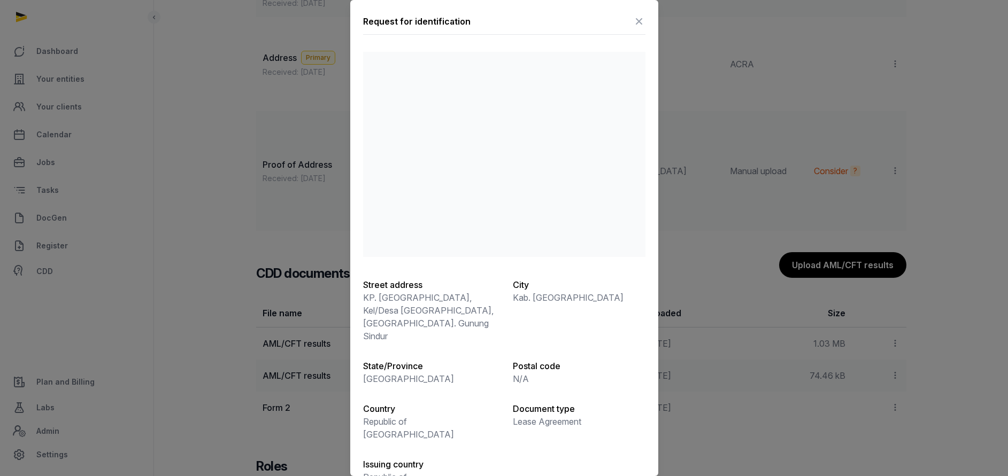
click at [635, 18] on icon at bounding box center [638, 21] width 13 height 17
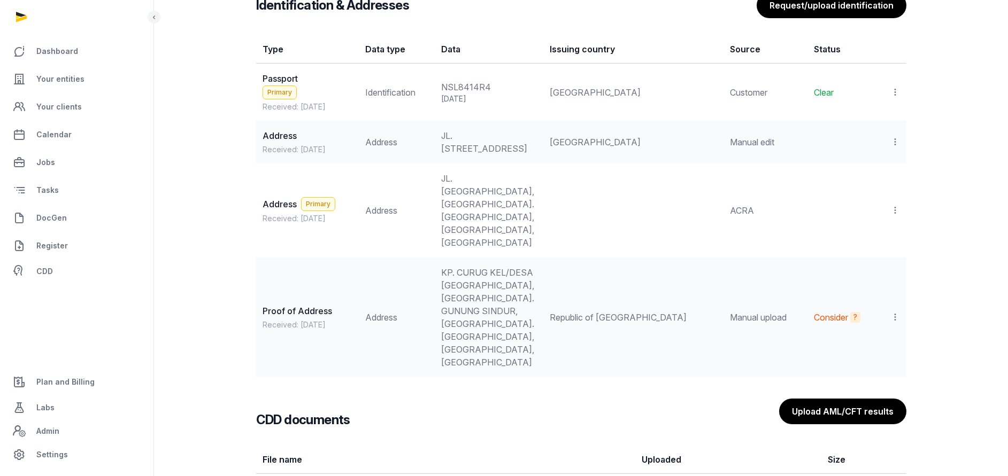
scroll to position [1015, 0]
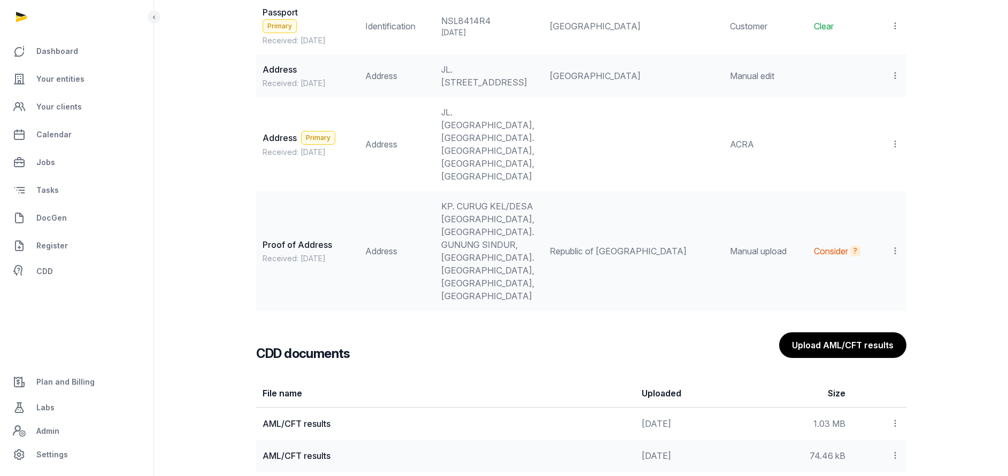
click at [894, 245] on icon at bounding box center [895, 250] width 10 height 11
click at [868, 269] on div "View" at bounding box center [857, 279] width 86 height 21
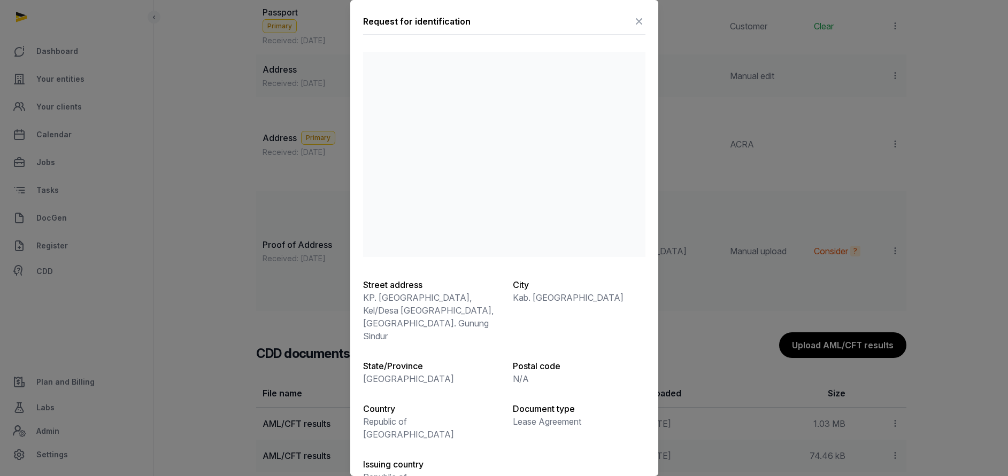
click at [639, 24] on icon at bounding box center [638, 21] width 13 height 17
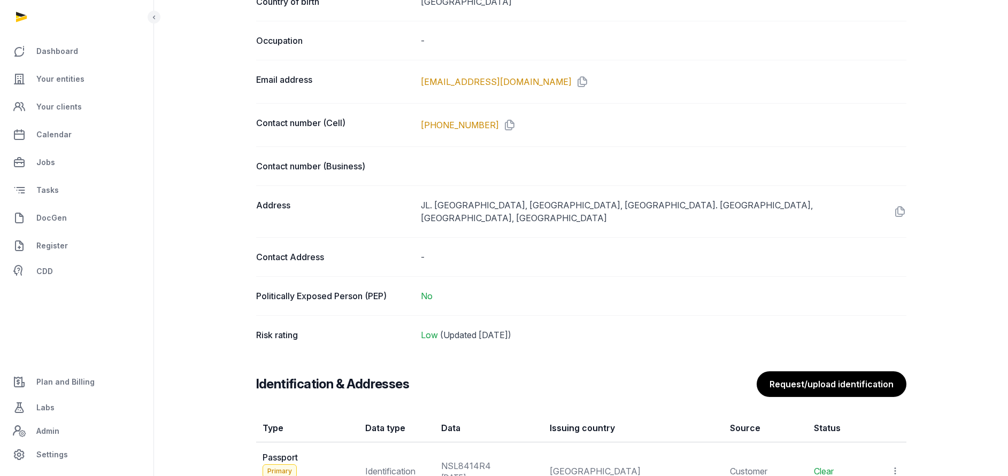
scroll to position [534, 0]
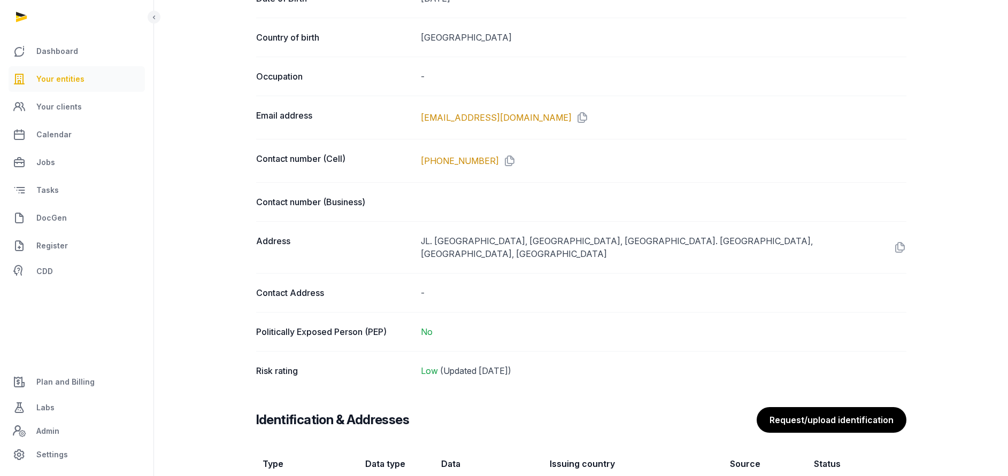
click at [60, 79] on span "Your entities" at bounding box center [60, 79] width 48 height 13
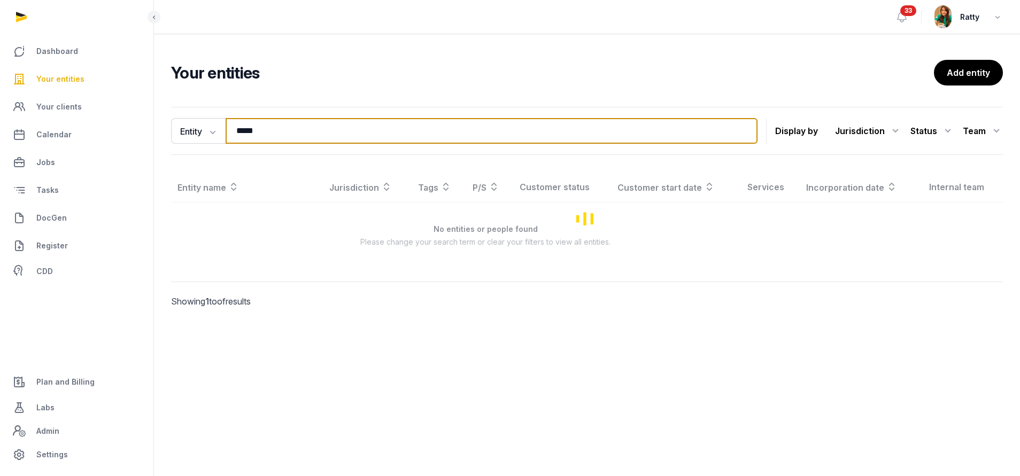
drag, startPoint x: 267, startPoint y: 129, endPoint x: -159, endPoint y: 106, distance: 427.2
click at [0, 106] on html "Dashboard Your entities Your clients Calendar Jobs Tasks DocGen Register CDD Pl…" at bounding box center [510, 238] width 1020 height 476
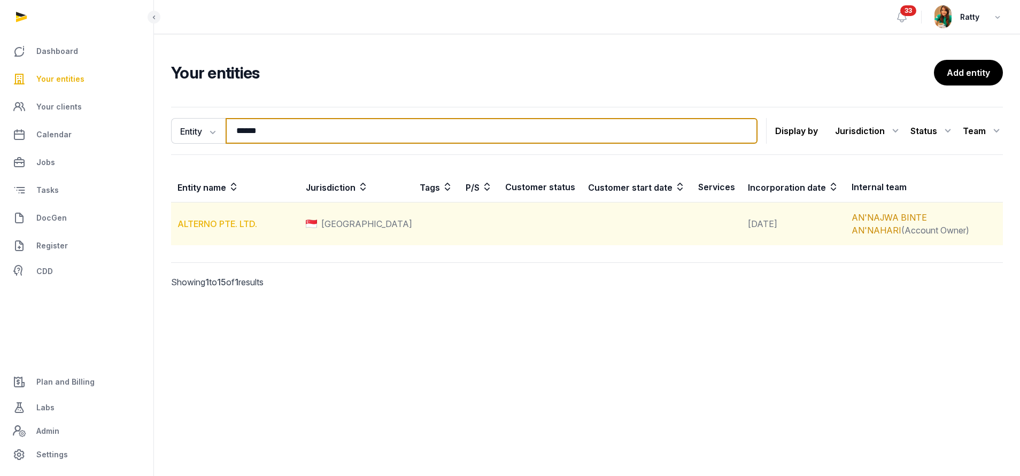
type input "******"
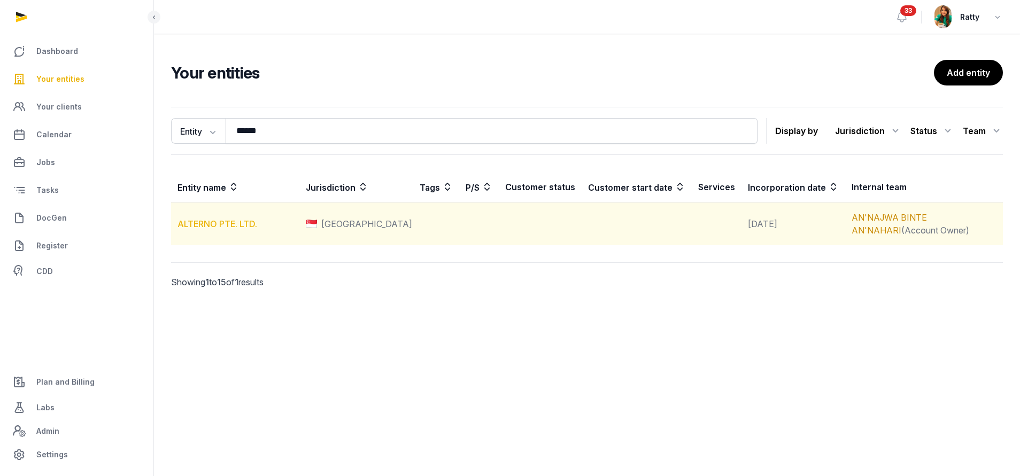
click at [209, 226] on link "ALTERNO PTE. LTD." at bounding box center [217, 224] width 80 height 11
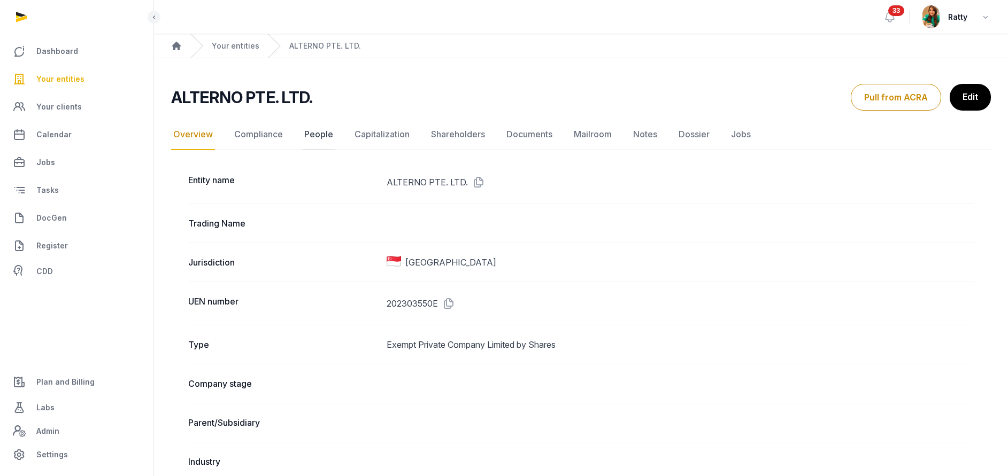
click at [319, 135] on link "People" at bounding box center [318, 134] width 33 height 31
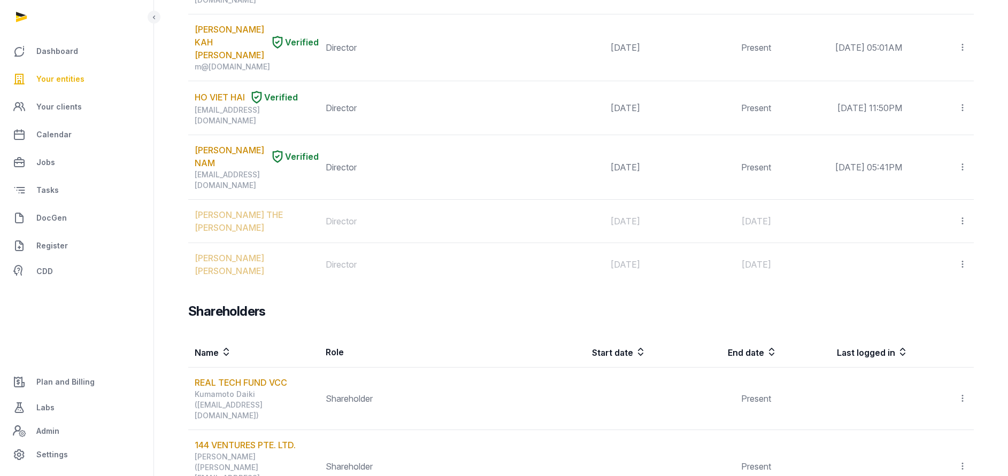
scroll to position [1042, 0]
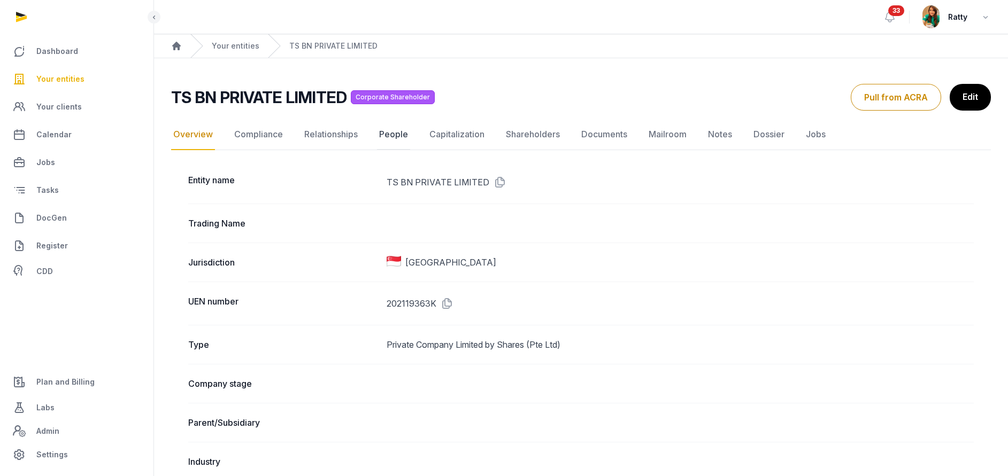
click at [386, 137] on link "People" at bounding box center [393, 134] width 33 height 31
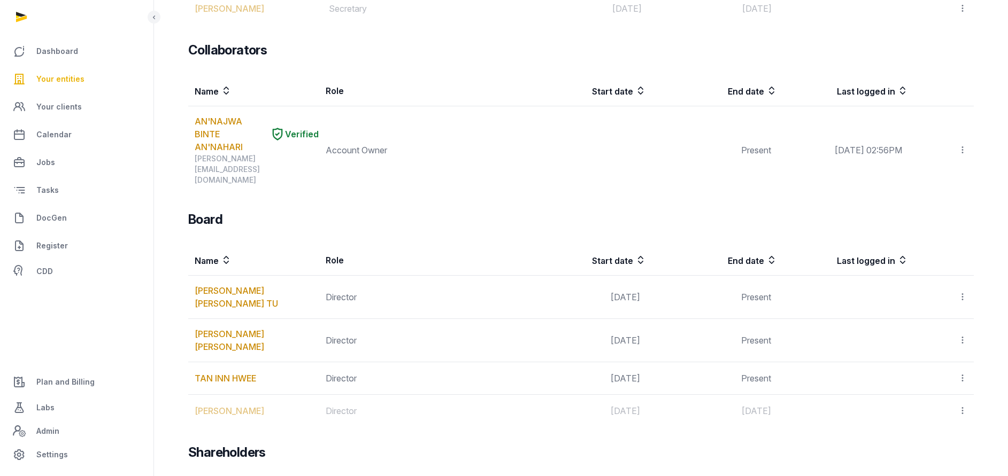
scroll to position [179, 0]
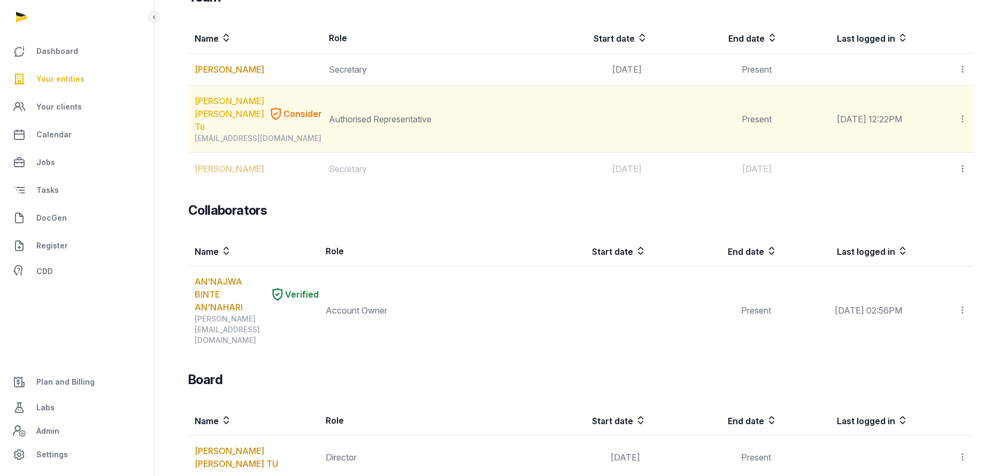
click at [225, 110] on link "[PERSON_NAME] [PERSON_NAME] Tu" at bounding box center [229, 114] width 69 height 38
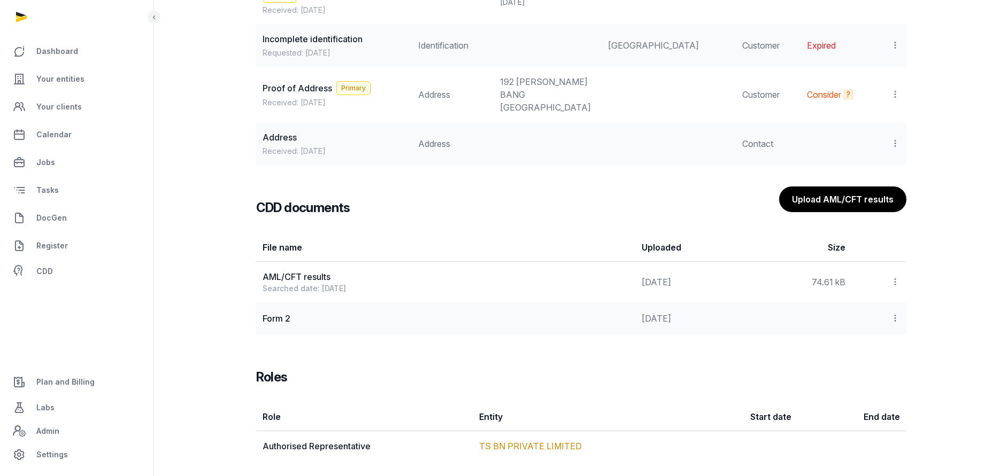
scroll to position [1172, 0]
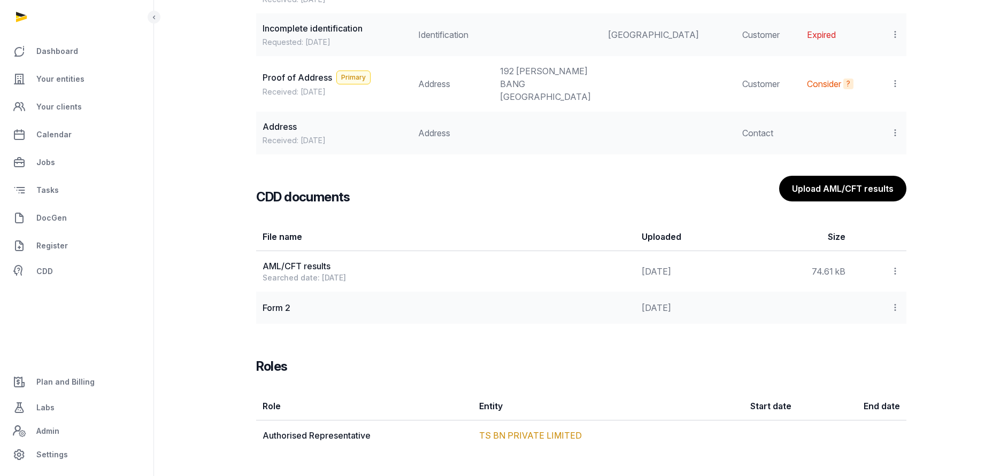
click at [895, 309] on icon at bounding box center [895, 307] width 10 height 11
click at [881, 338] on div "View" at bounding box center [857, 336] width 86 height 21
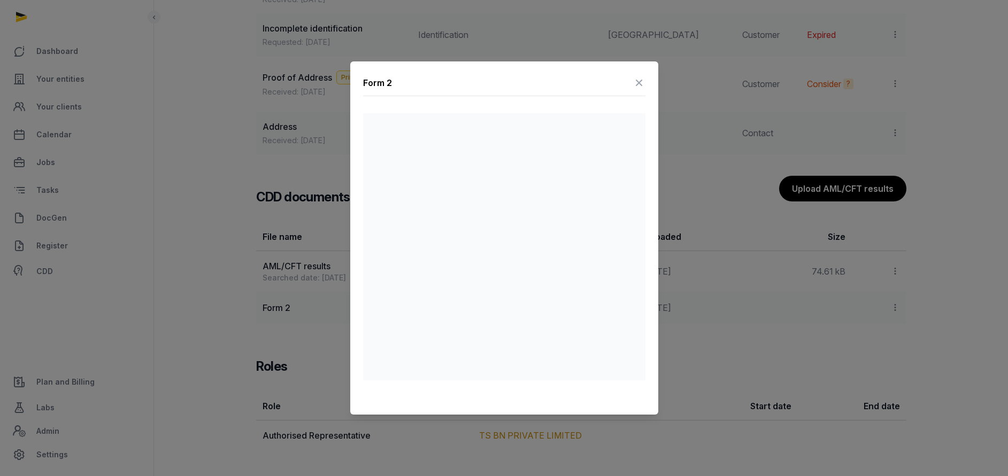
click at [640, 82] on icon at bounding box center [638, 82] width 13 height 17
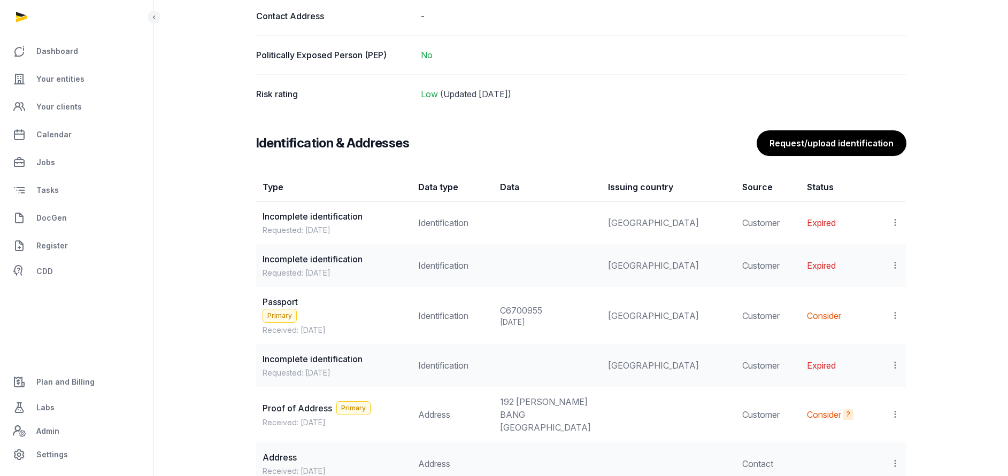
scroll to position [882, 0]
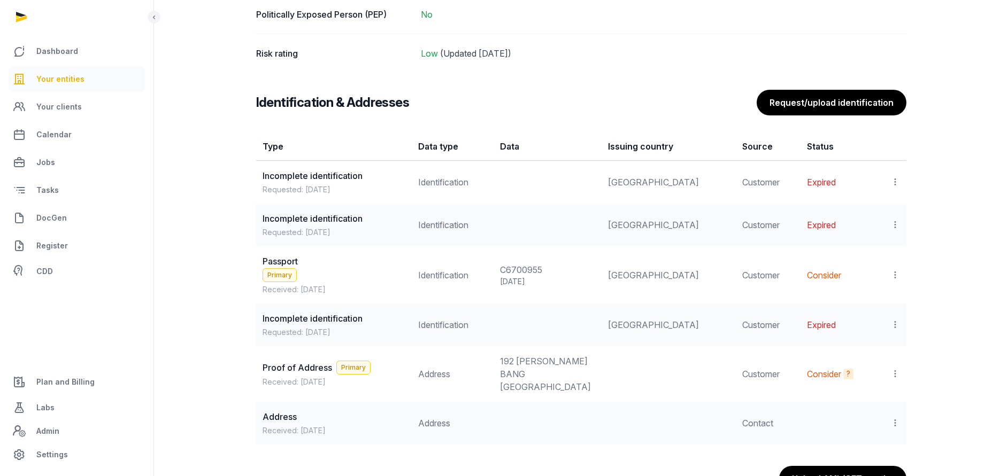
click at [65, 83] on span "Your entities" at bounding box center [60, 79] width 48 height 13
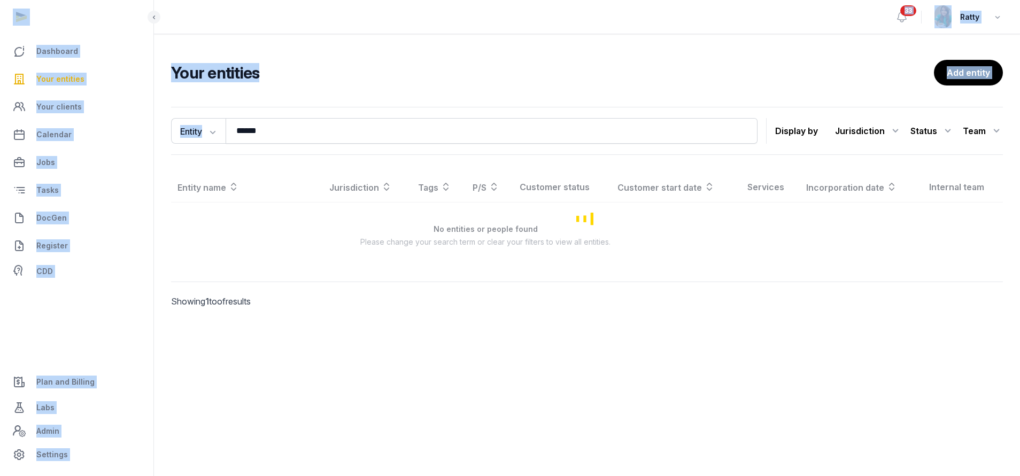
drag, startPoint x: 296, startPoint y: 115, endPoint x: -226, endPoint y: 122, distance: 521.8
click at [0, 122] on html "Dashboard Your entities Your clients Calendar Jobs Tasks DocGen Register CDD Pl…" at bounding box center [510, 238] width 1020 height 476
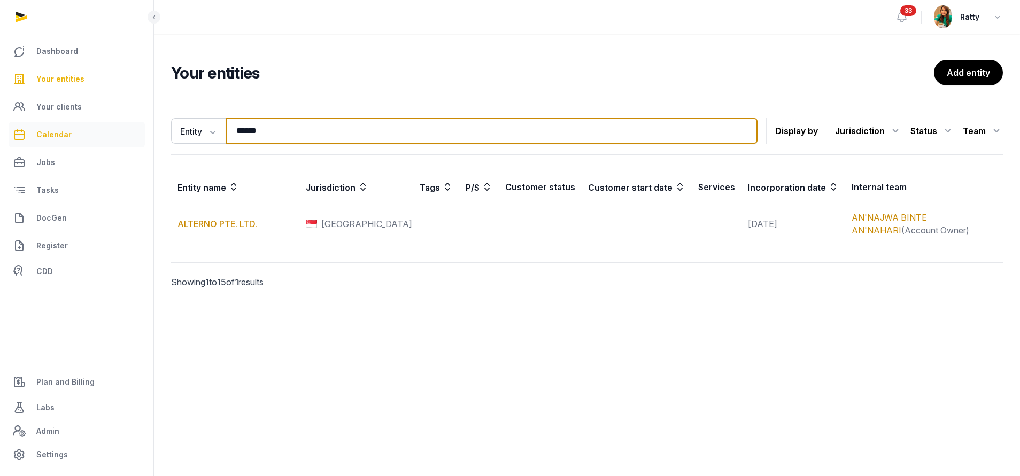
drag, startPoint x: 302, startPoint y: 133, endPoint x: 45, endPoint y: 126, distance: 256.7
click at [67, 132] on div "Dashboard Your entities Your clients Calendar Jobs Tasks DocGen Register CDD Pl…" at bounding box center [510, 238] width 1020 height 476
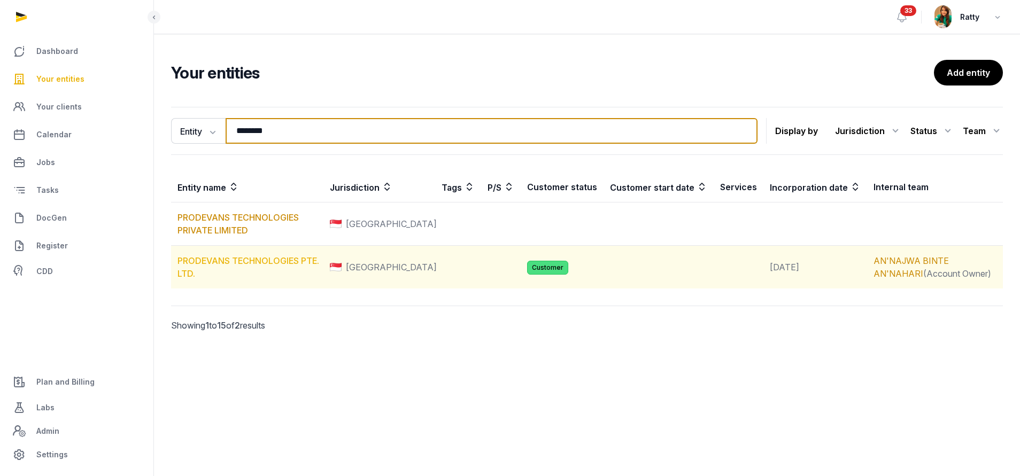
type input "********"
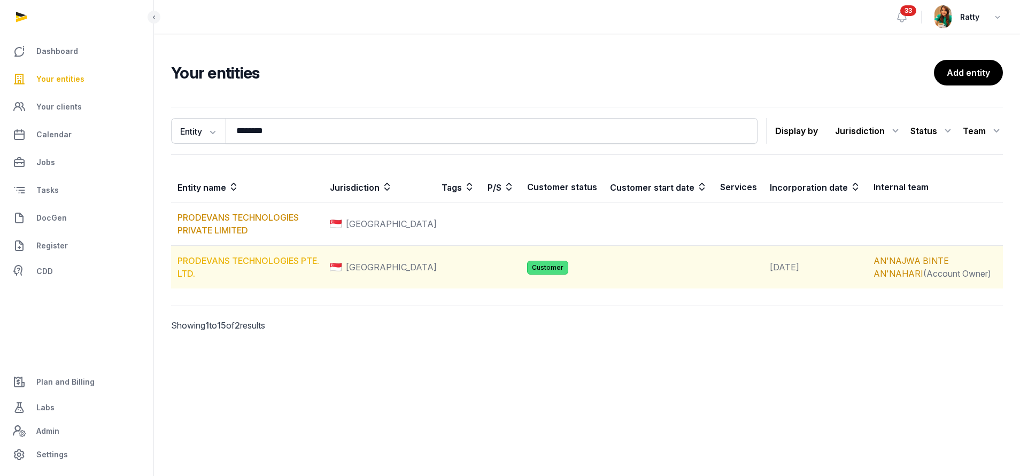
click at [218, 266] on link "PRODEVANS TECHNOLOGIES PTE. LTD." at bounding box center [248, 268] width 142 height 24
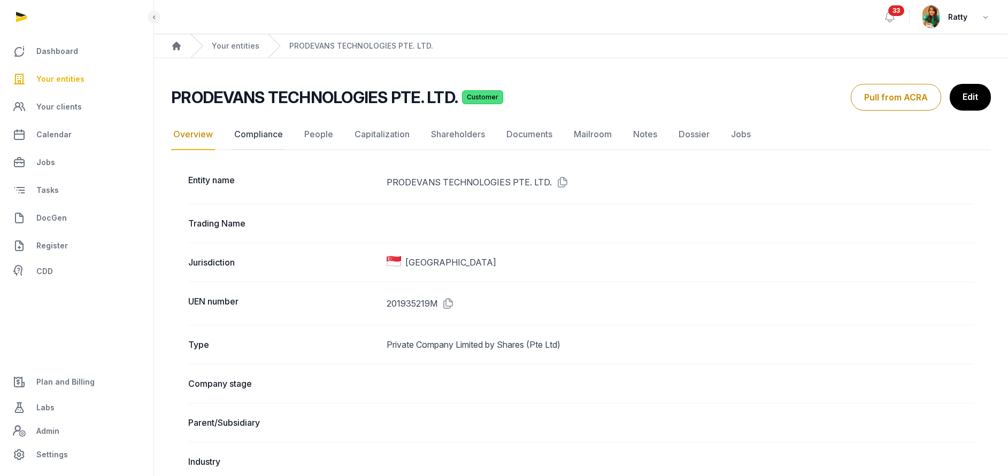
click at [260, 134] on link "Compliance" at bounding box center [258, 134] width 53 height 31
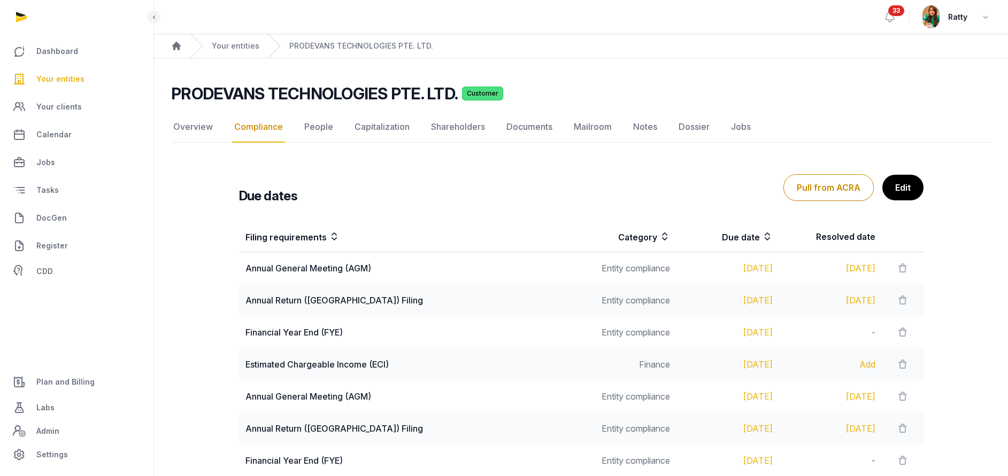
click at [69, 84] on span "Your entities" at bounding box center [60, 79] width 48 height 13
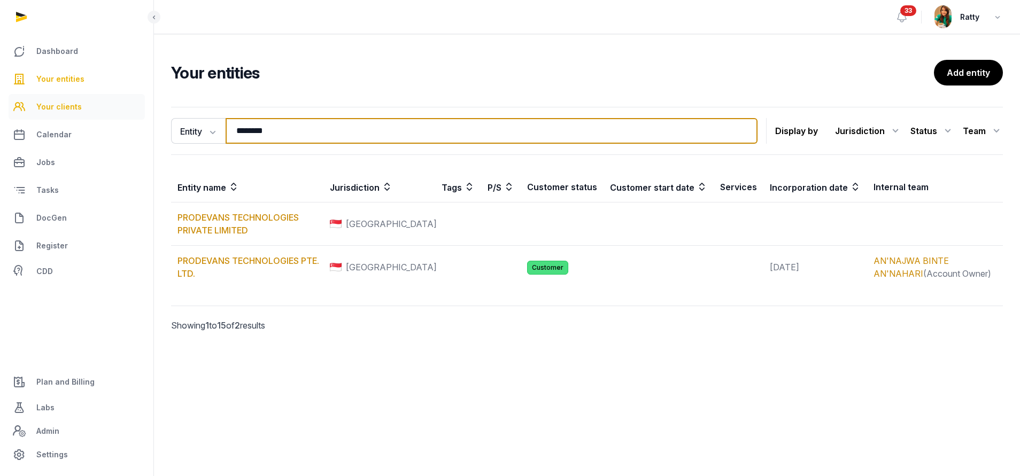
drag, startPoint x: 288, startPoint y: 134, endPoint x: 61, endPoint y: 117, distance: 226.8
click at [88, 131] on div "Dashboard Your entities Your clients Calendar Jobs Tasks DocGen Register CDD Pl…" at bounding box center [510, 238] width 1020 height 476
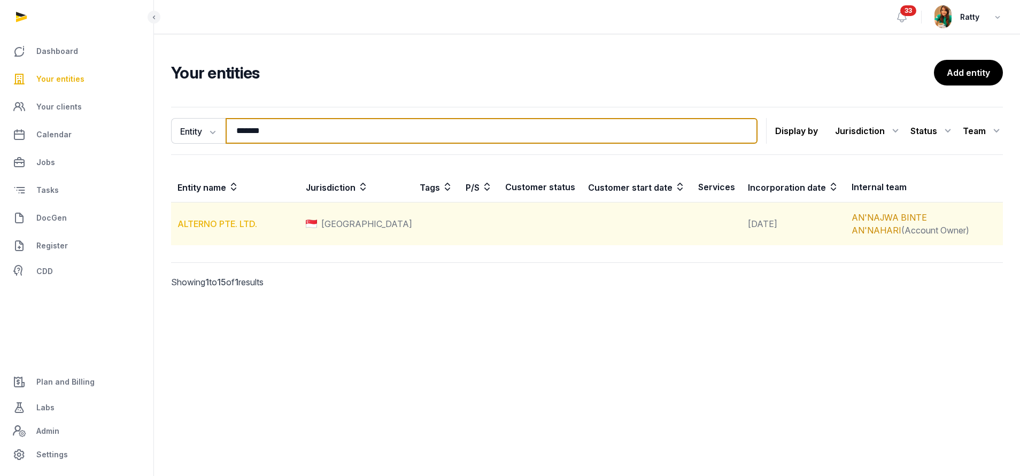
type input "*******"
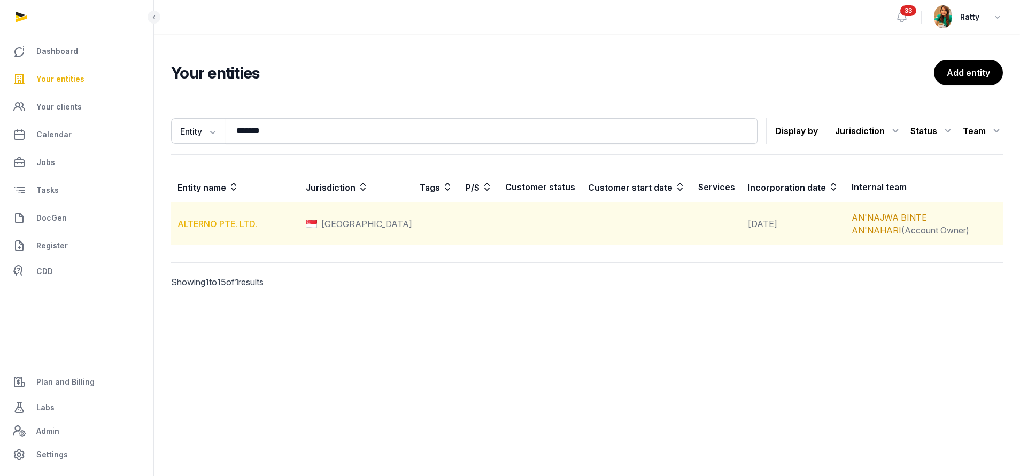
click at [219, 221] on link "ALTERNO PTE. LTD." at bounding box center [217, 224] width 80 height 11
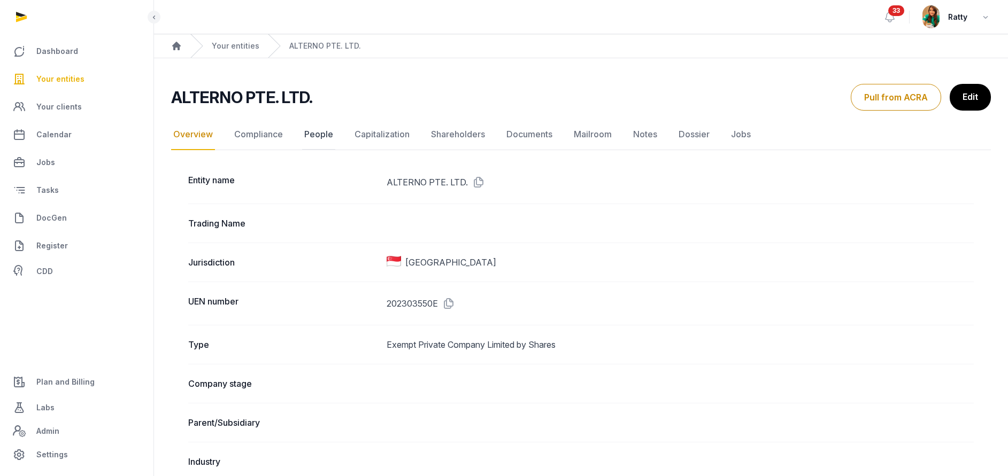
click at [316, 132] on link "People" at bounding box center [318, 134] width 33 height 31
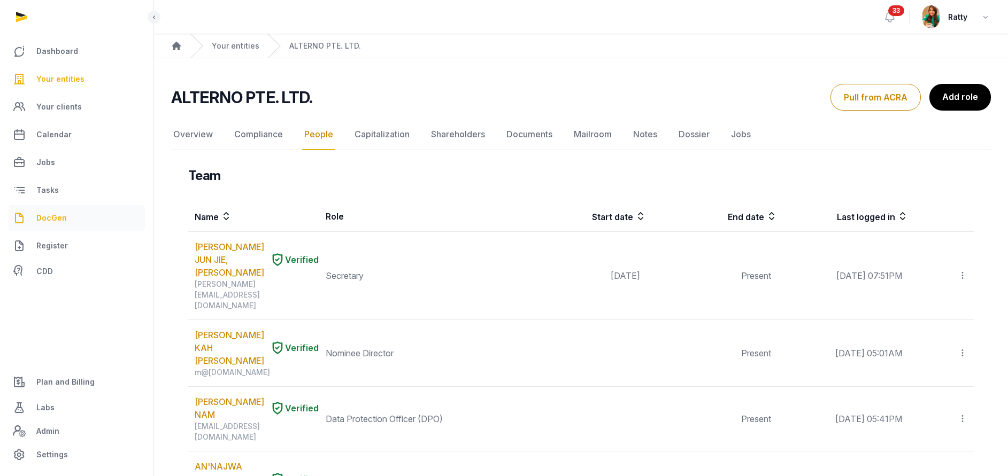
click at [50, 217] on span "DocGen" at bounding box center [51, 218] width 30 height 13
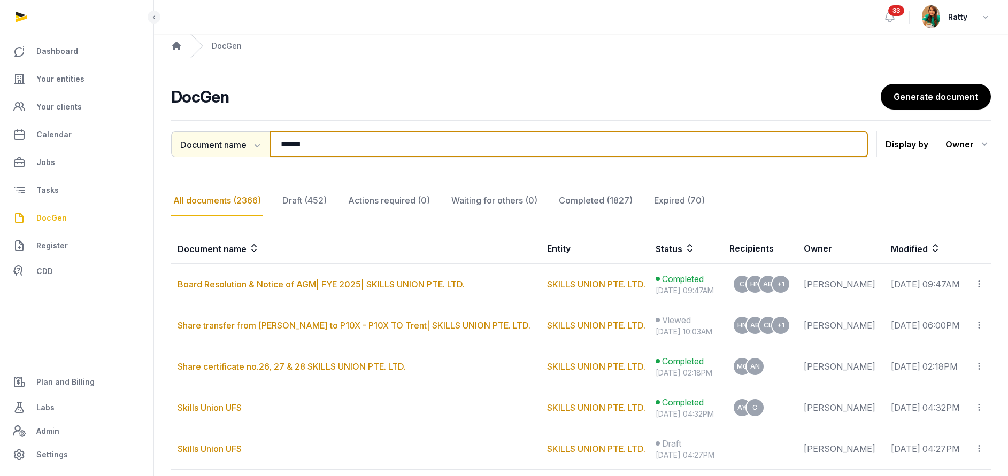
drag, startPoint x: 312, startPoint y: 145, endPoint x: 211, endPoint y: 145, distance: 100.5
click at [211, 145] on div "Document name Document name Entity Recipient ****** Search" at bounding box center [519, 145] width 697 height 26
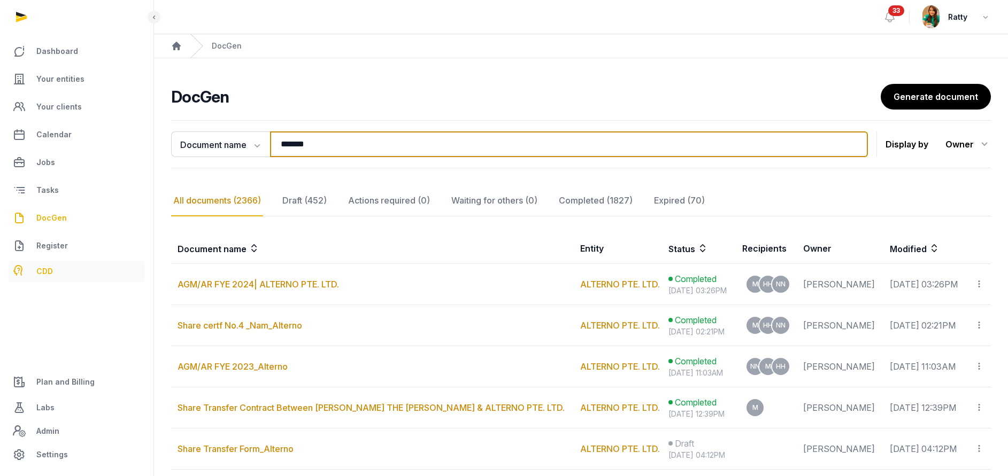
type input "*******"
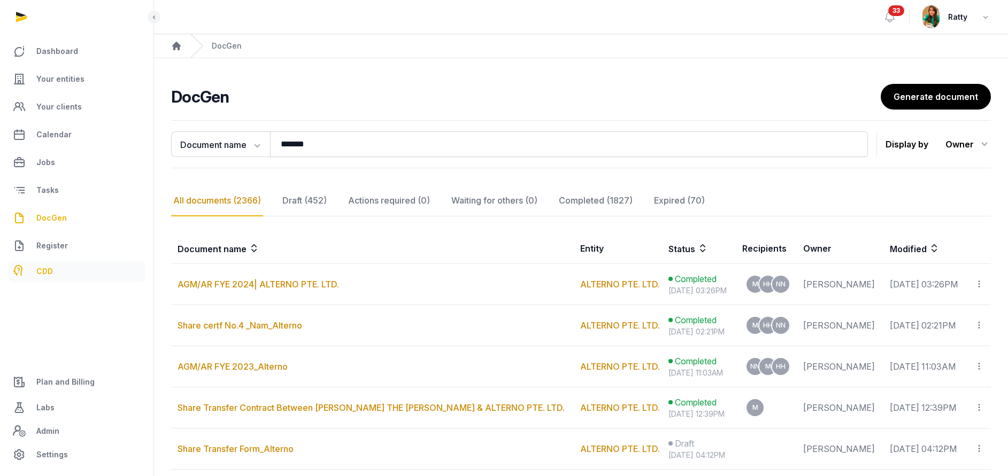
click at [46, 280] on link "CDD" at bounding box center [77, 271] width 136 height 21
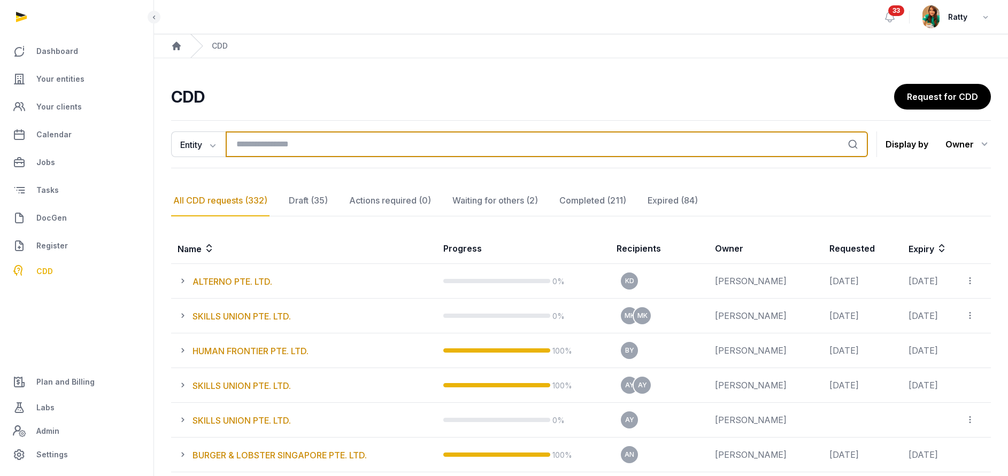
click at [282, 144] on input "search" at bounding box center [547, 145] width 642 height 26
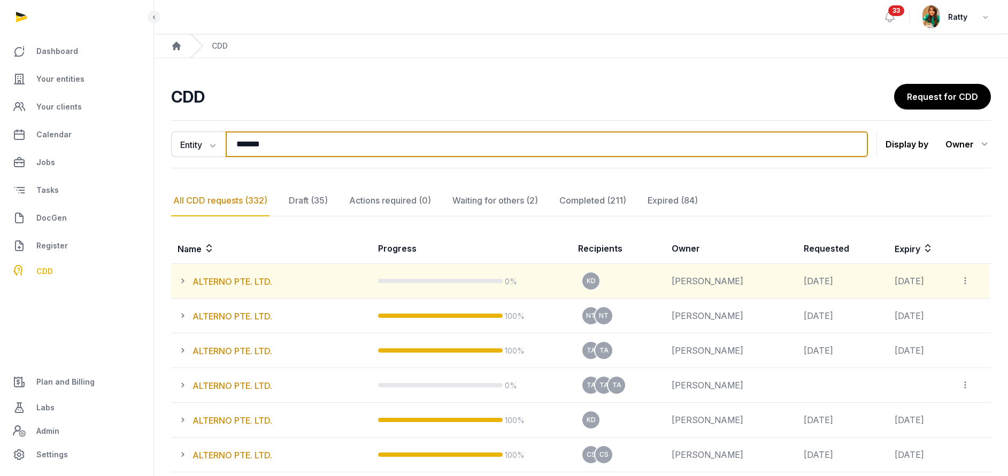
type input "*******"
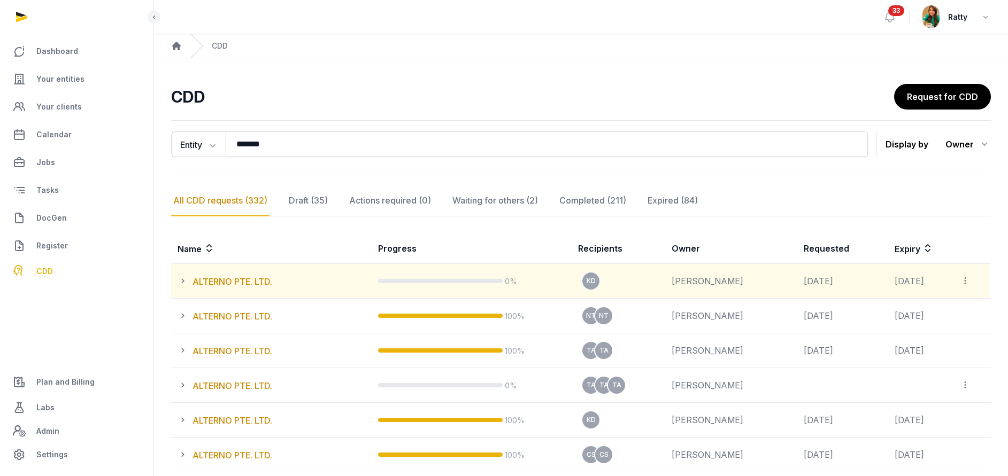
click at [182, 279] on icon at bounding box center [184, 281] width 15 height 13
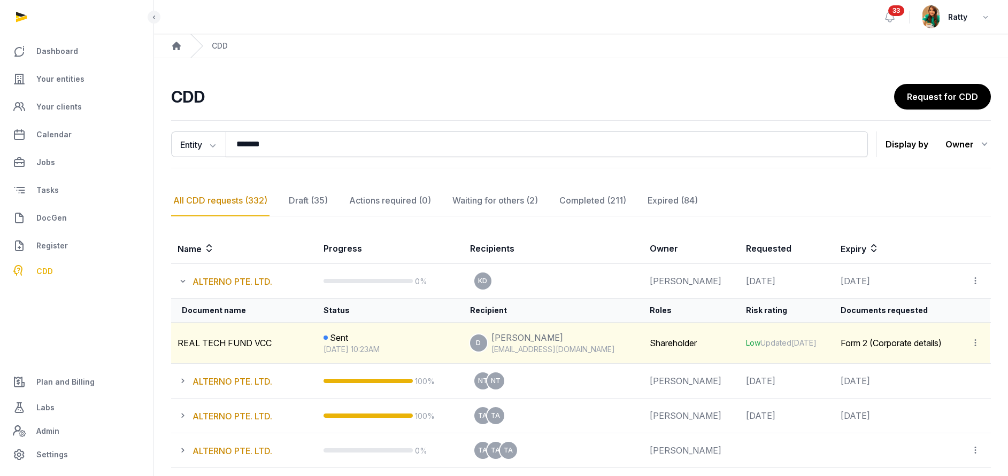
click at [976, 340] on icon at bounding box center [975, 342] width 10 height 11
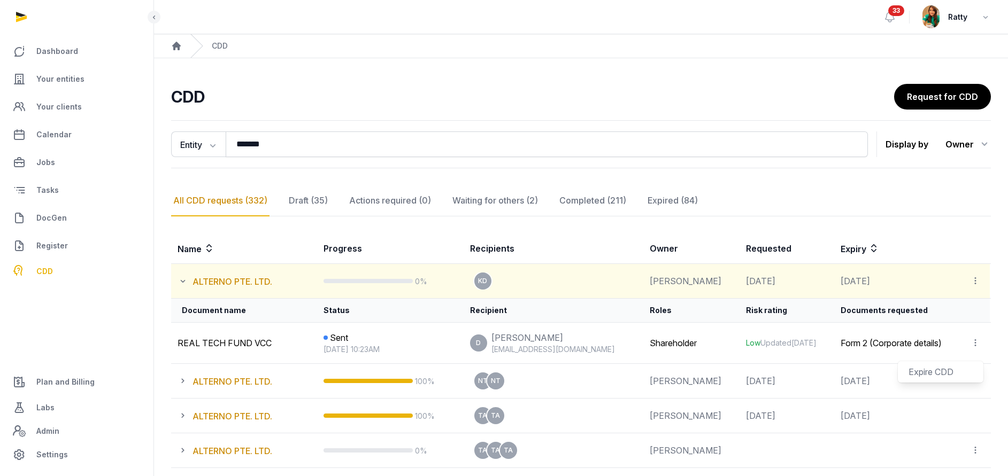
click at [973, 280] on icon at bounding box center [975, 280] width 10 height 11
click at [929, 311] on span "View all CDD links" at bounding box center [937, 310] width 69 height 11
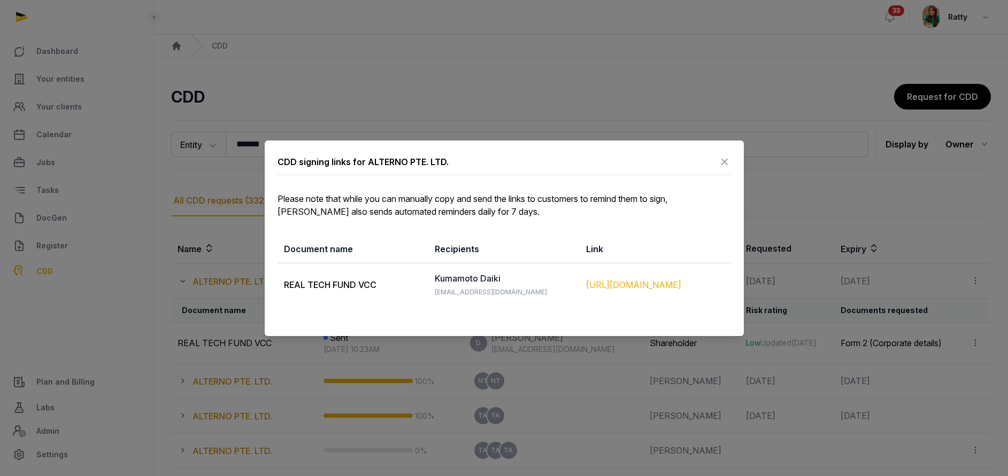
click at [645, 282] on div "[URL][DOMAIN_NAME]" at bounding box center [655, 285] width 138 height 13
